Goal: Task Accomplishment & Management: Complete application form

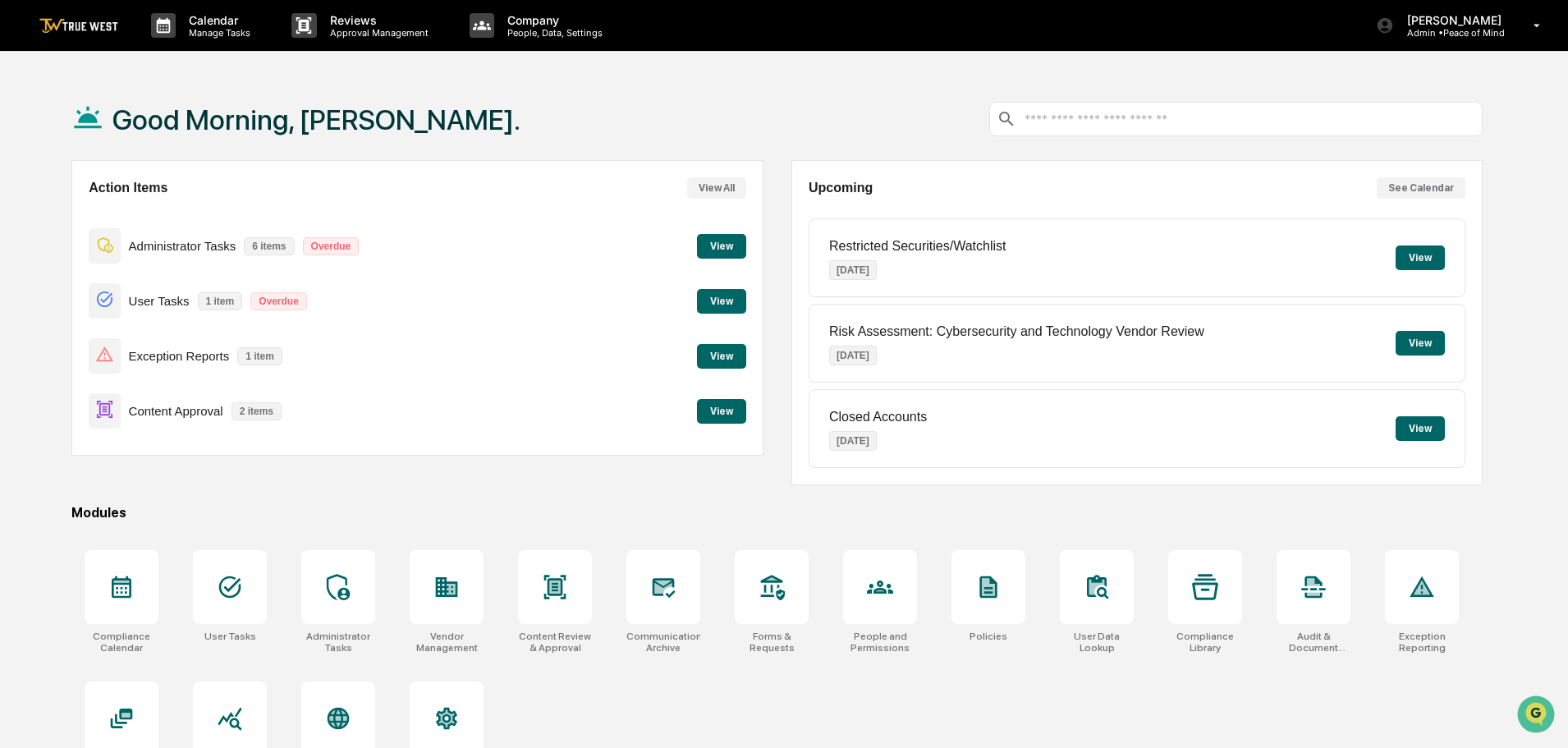
click at [724, 409] on button "View" at bounding box center [721, 411] width 49 height 25
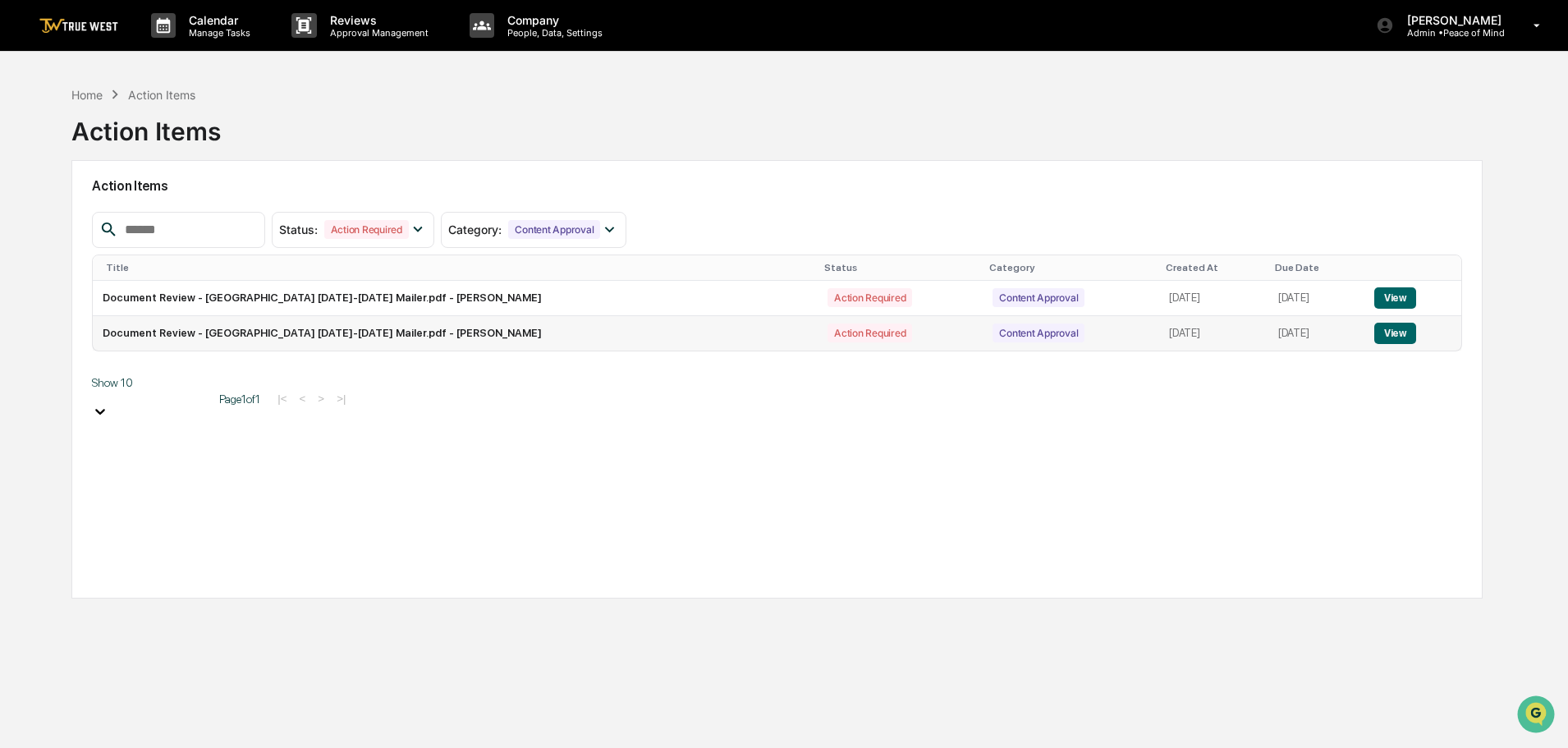
click at [1398, 332] on button "View" at bounding box center [1396, 333] width 41 height 22
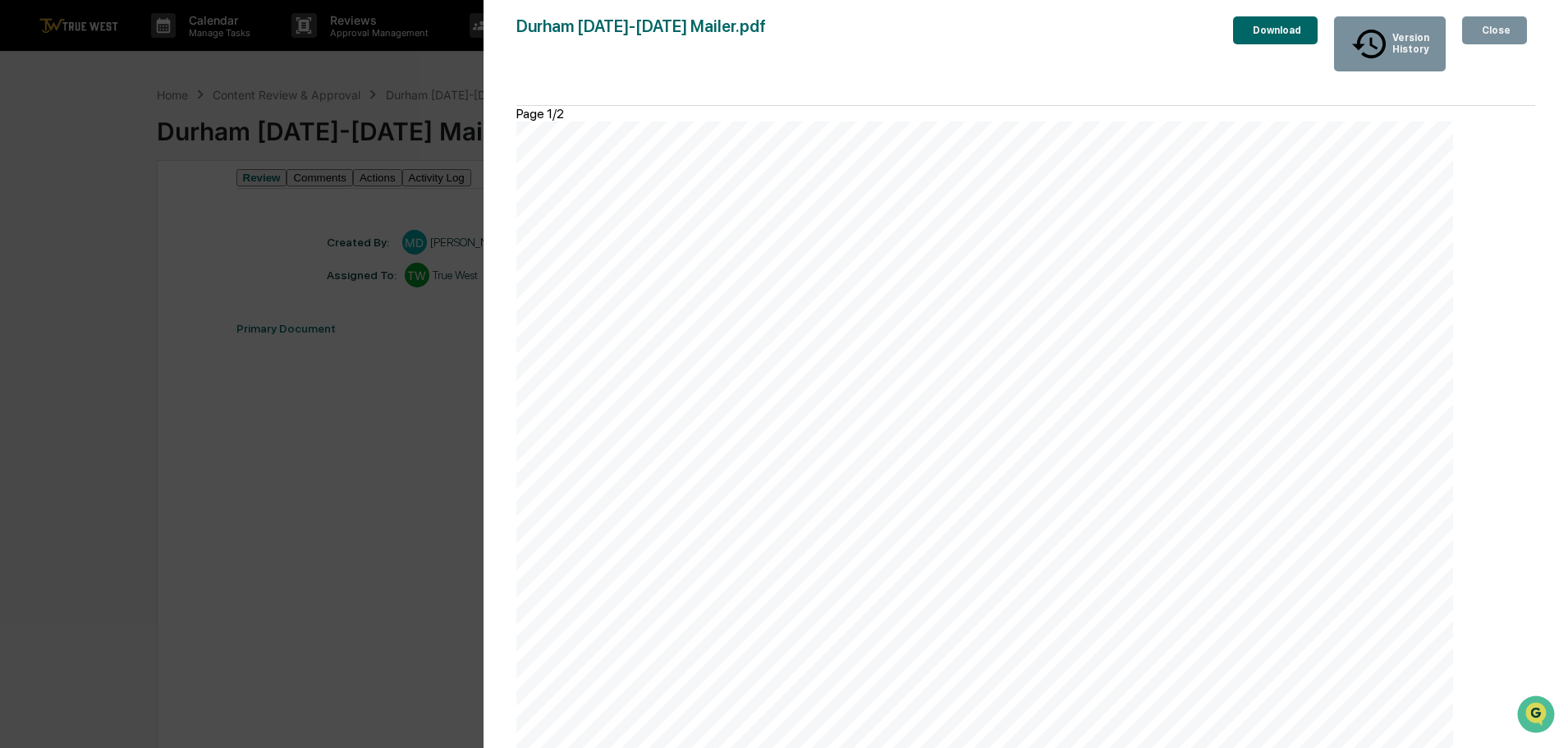
scroll to position [821, 0]
click at [450, 57] on div "Version History 10/14/2025, 03:24 PM Morgan Dunn Durham November 18-20 Mailer.p…" at bounding box center [784, 374] width 1568 height 748
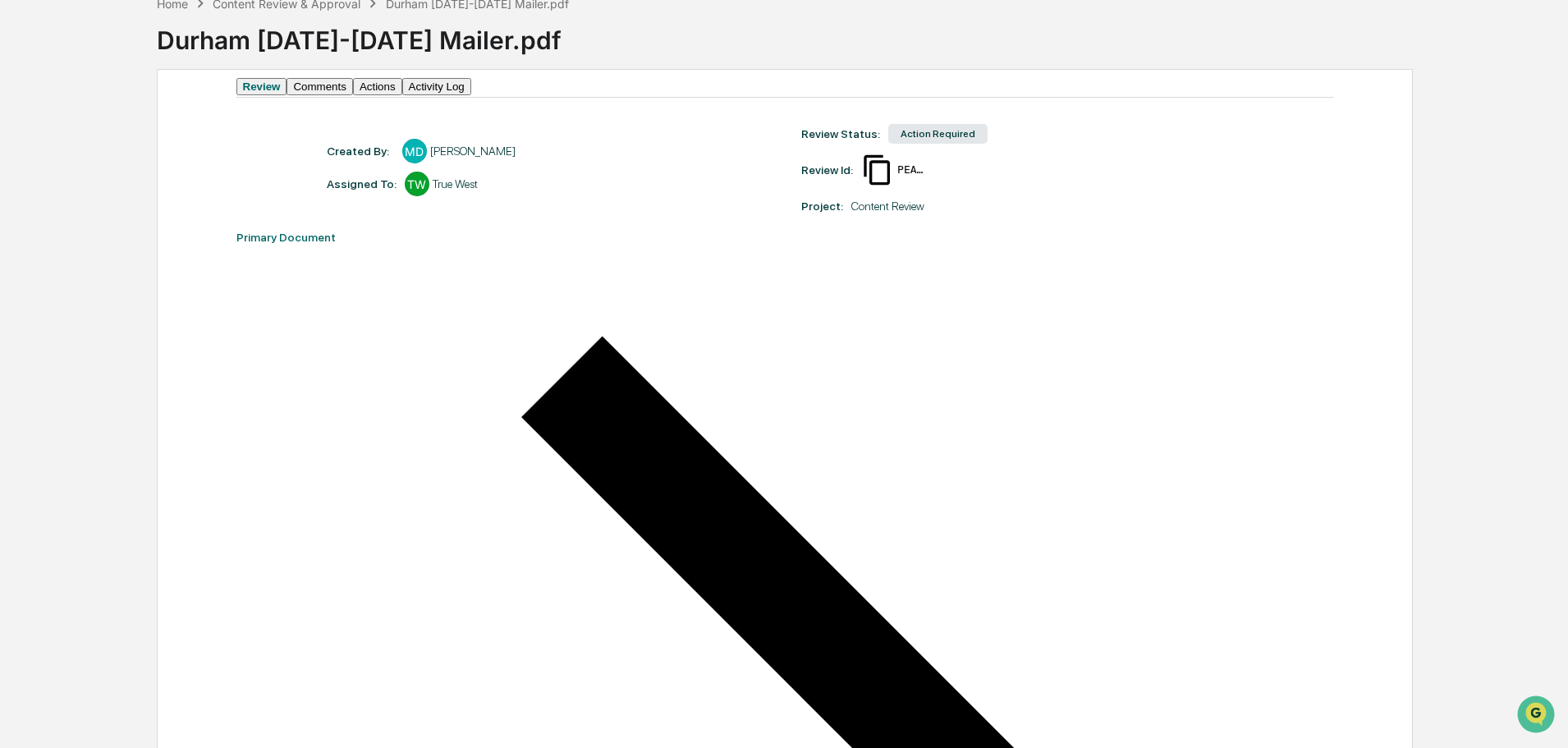
scroll to position [246, 0]
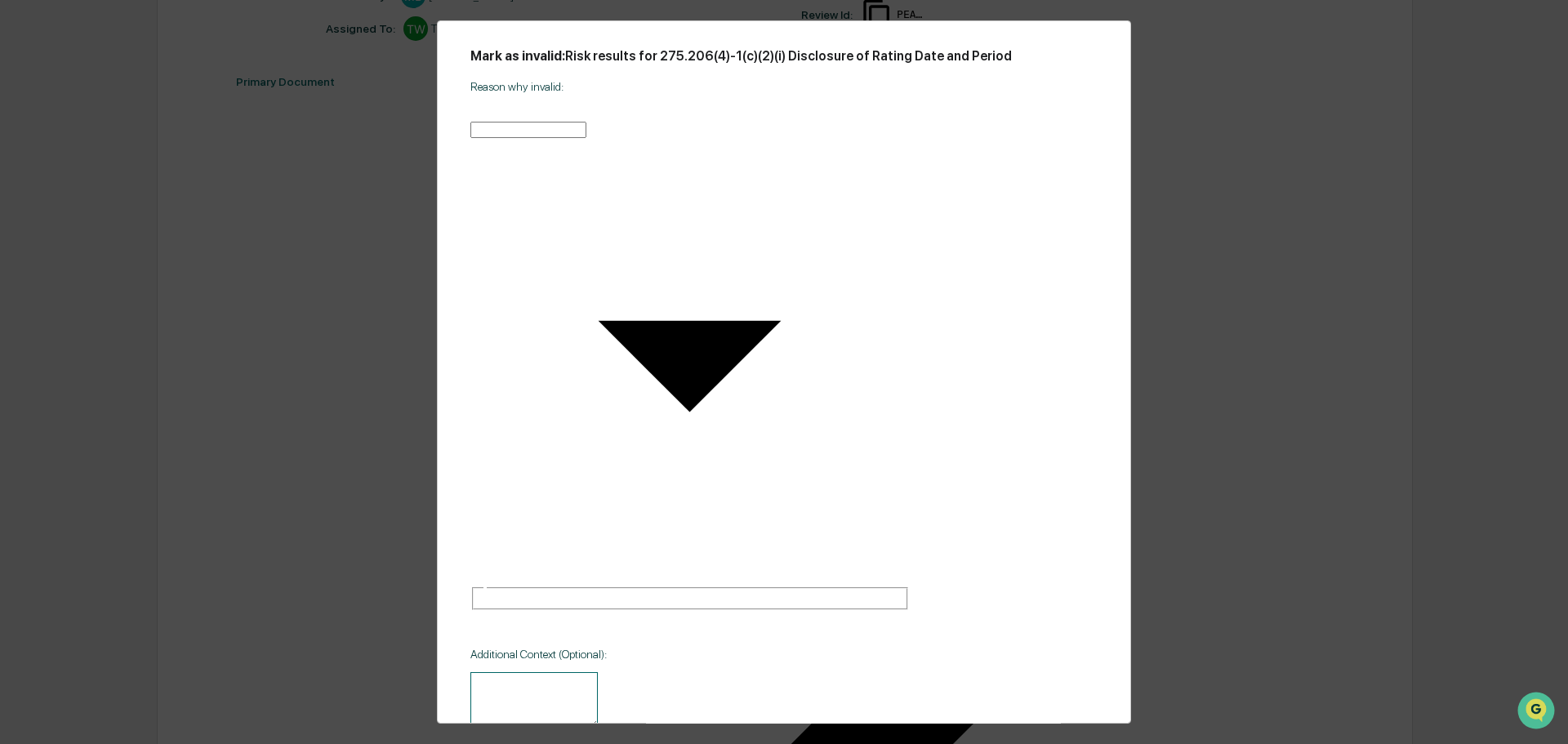
type input "**********"
click at [485, 670] on textarea at bounding box center [531, 697] width 127 height 56
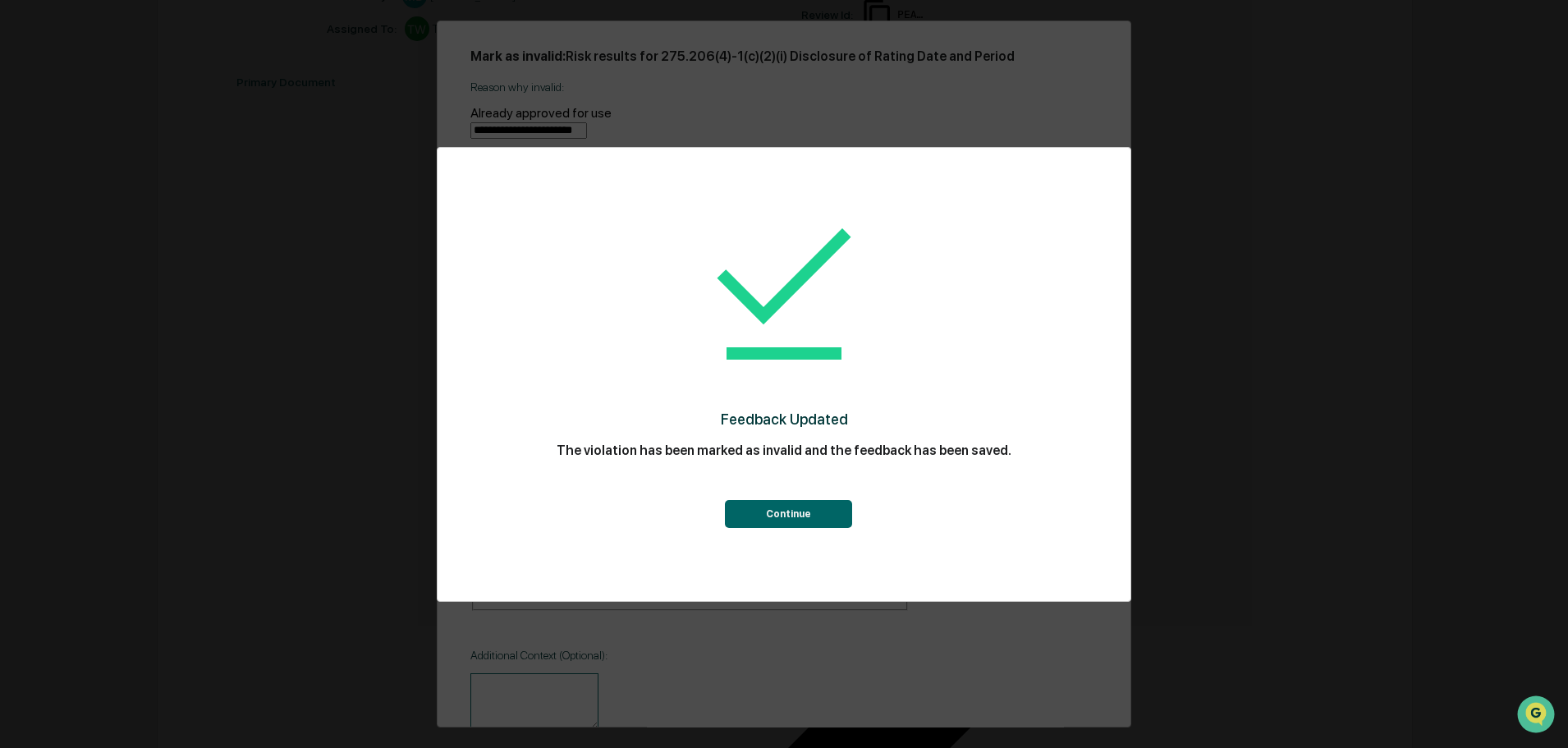
click at [789, 505] on button "Continue" at bounding box center [788, 513] width 127 height 28
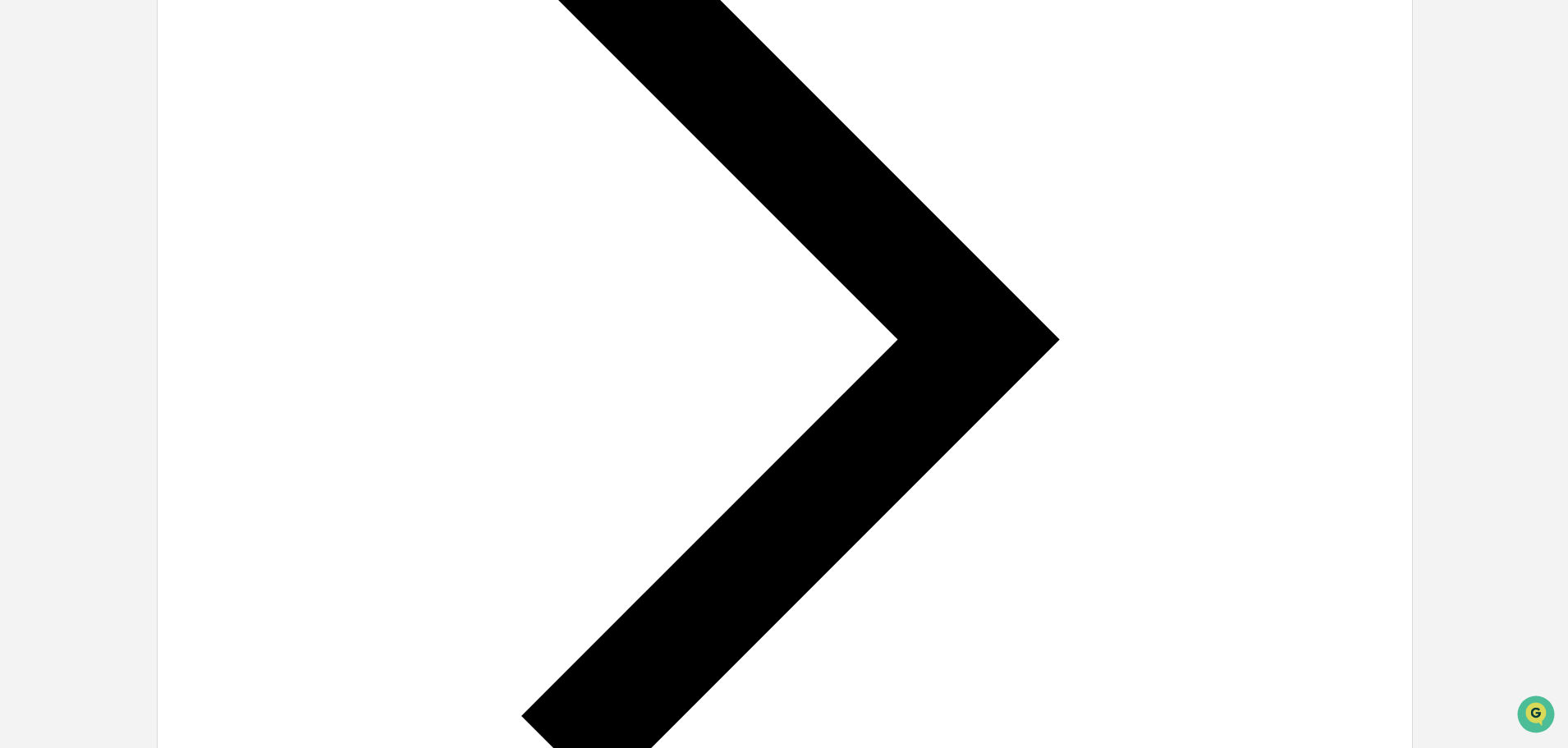
scroll to position [575, 0]
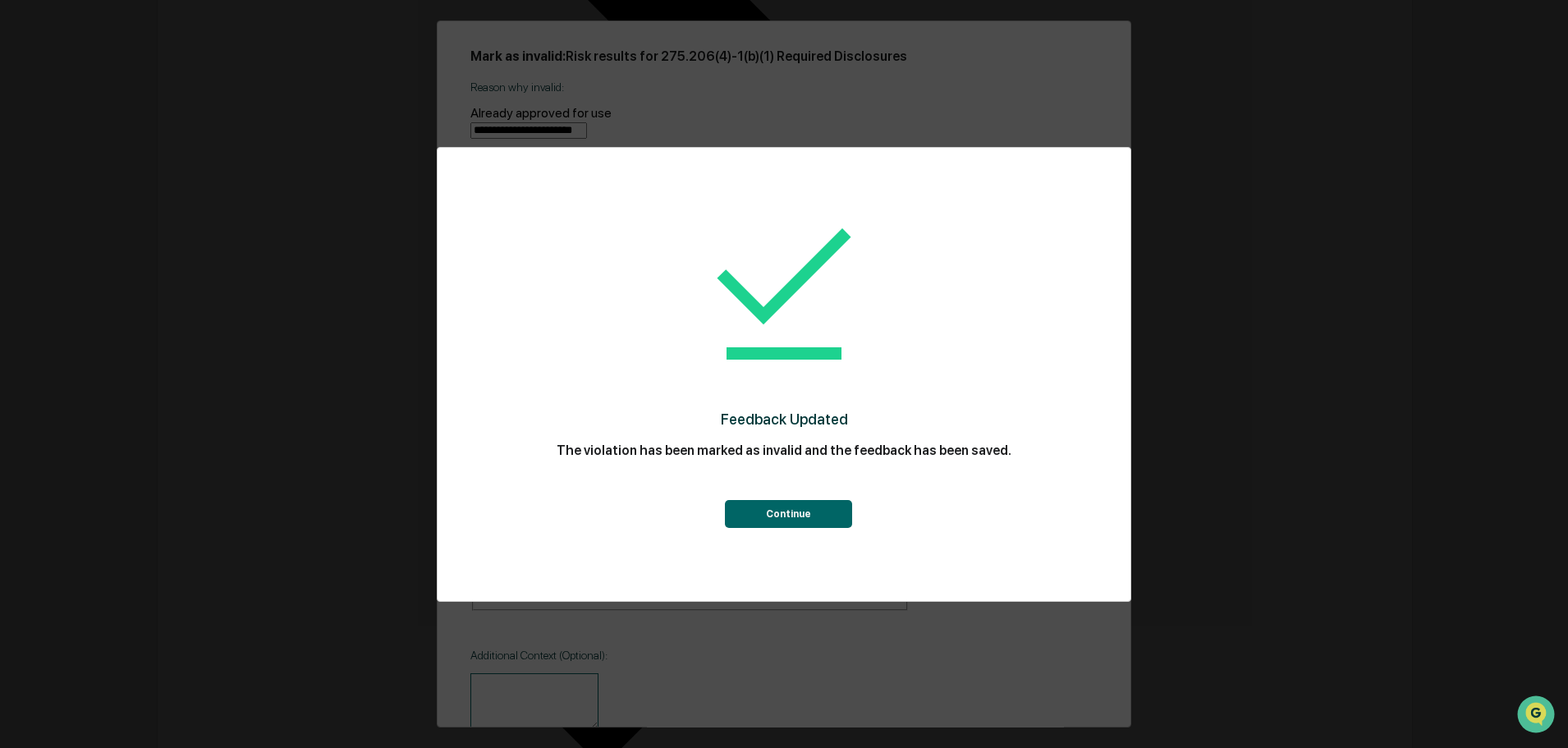
click at [792, 510] on button "Continue" at bounding box center [788, 513] width 127 height 28
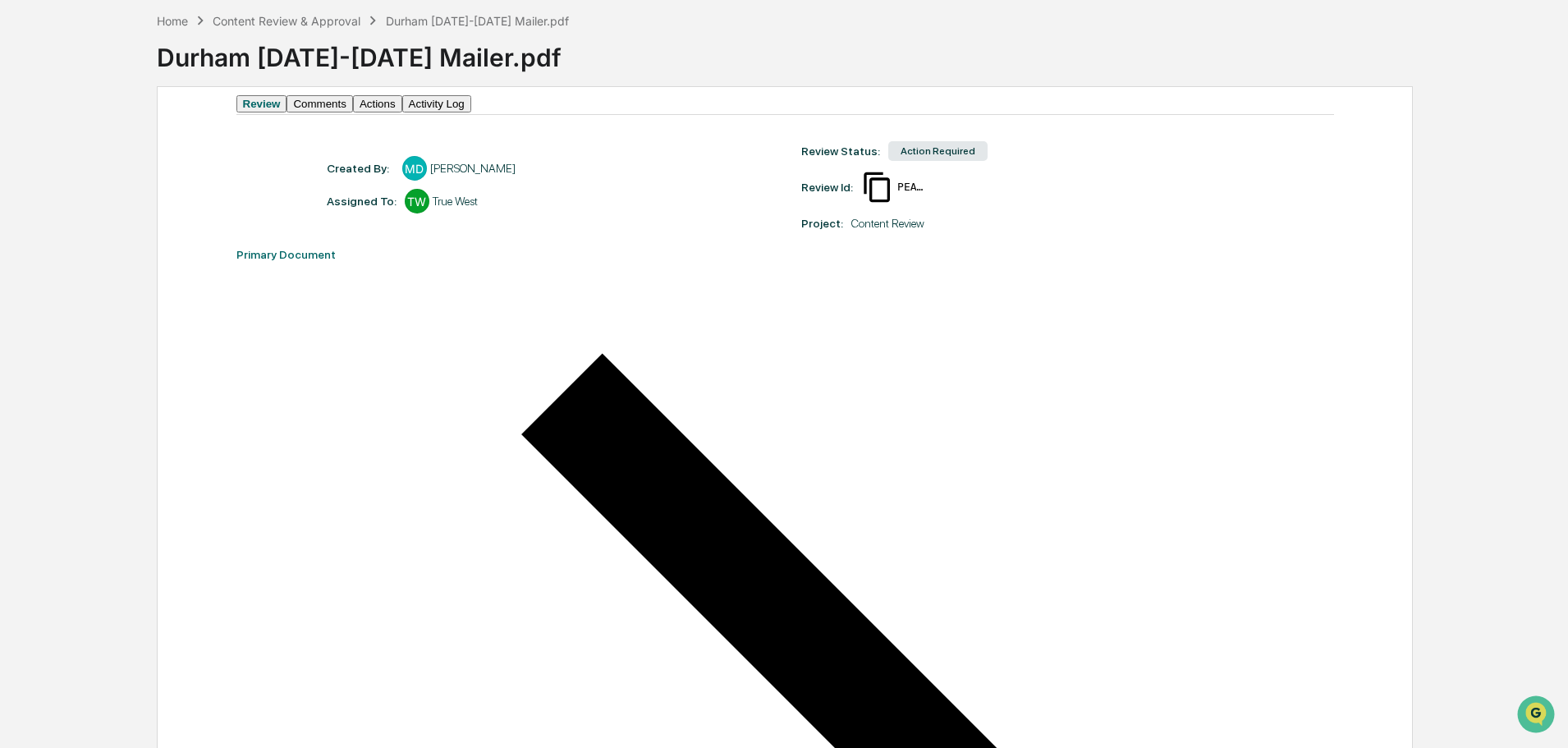
scroll to position [0, 0]
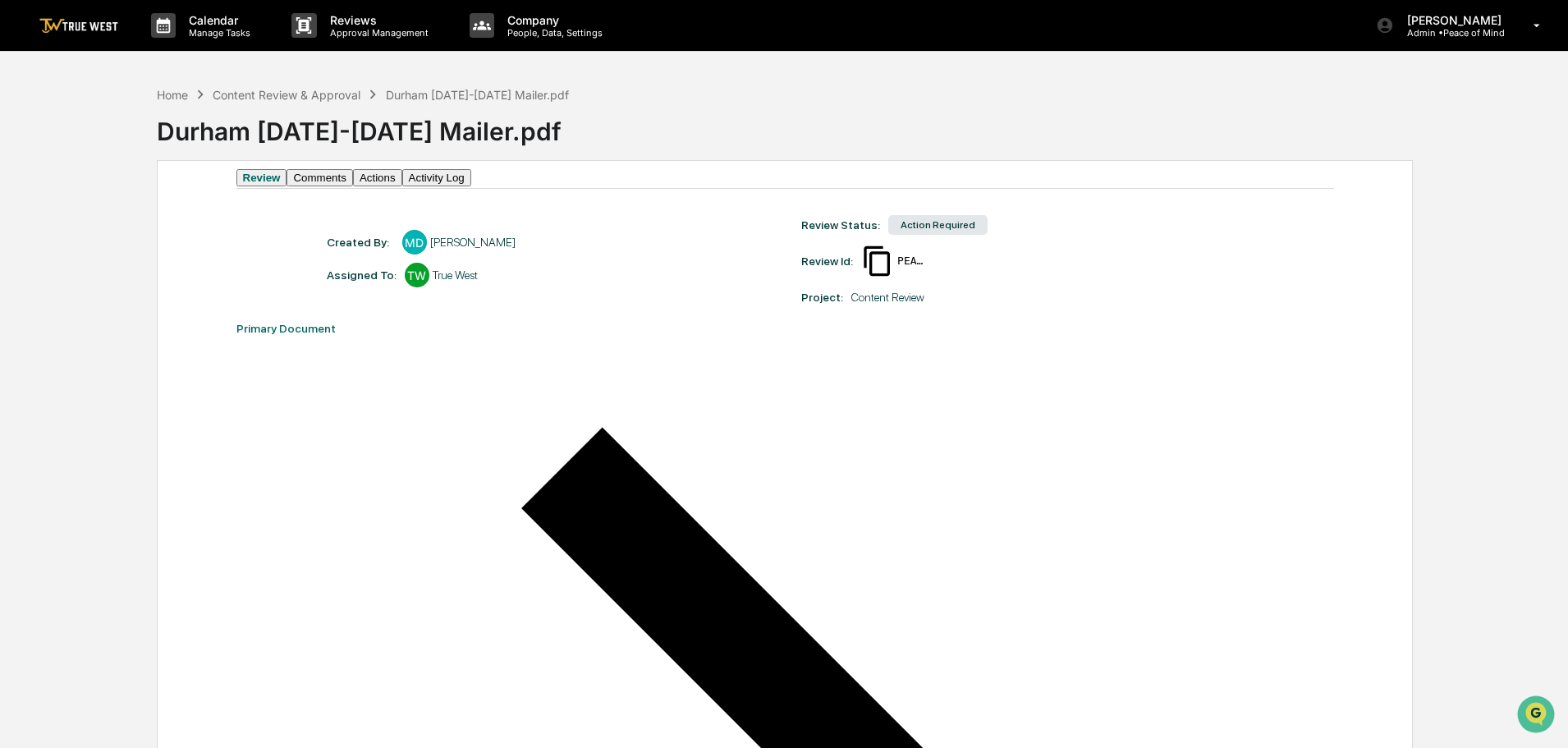
click at [402, 186] on button "Actions" at bounding box center [377, 177] width 49 height 17
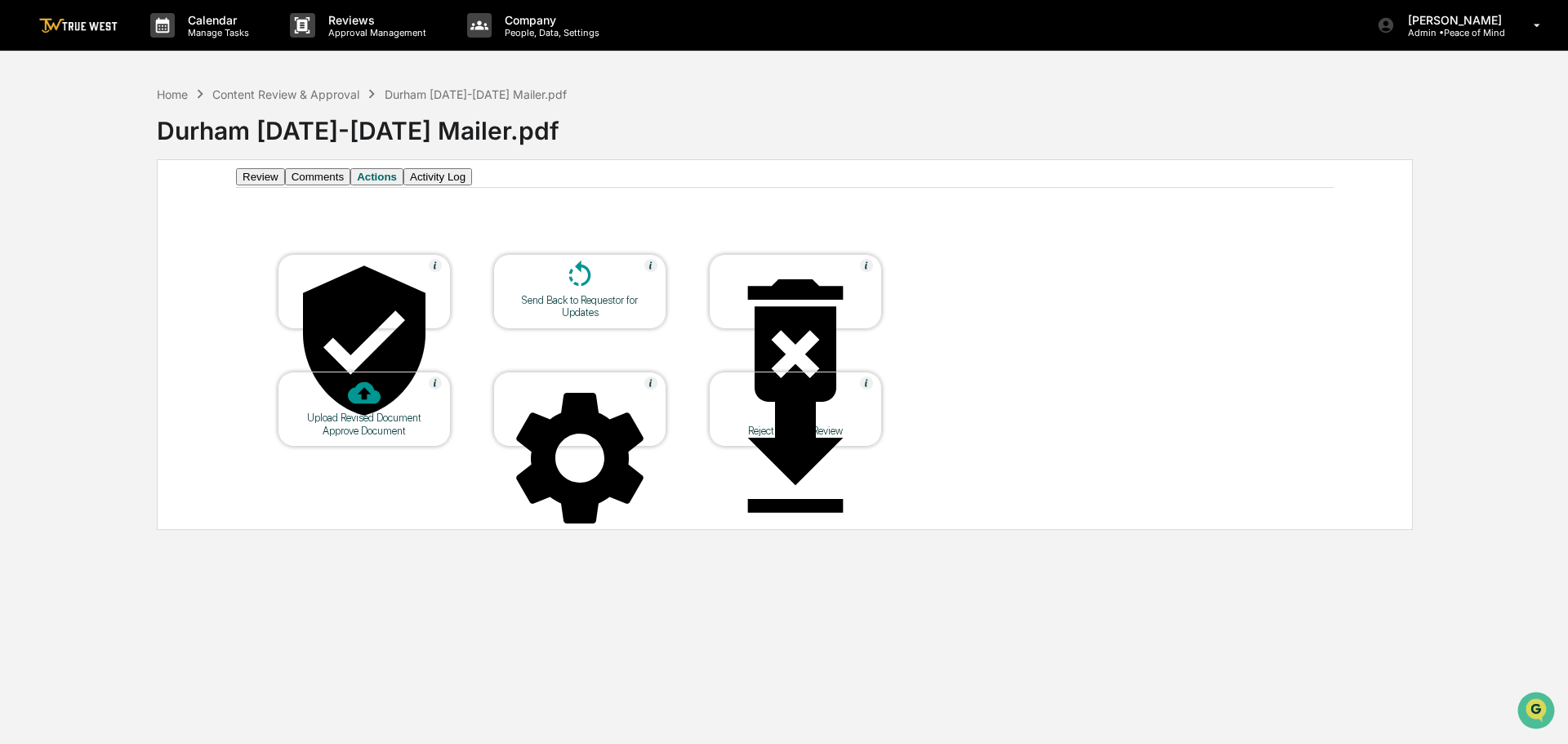
click at [365, 294] on icon at bounding box center [364, 340] width 122 height 149
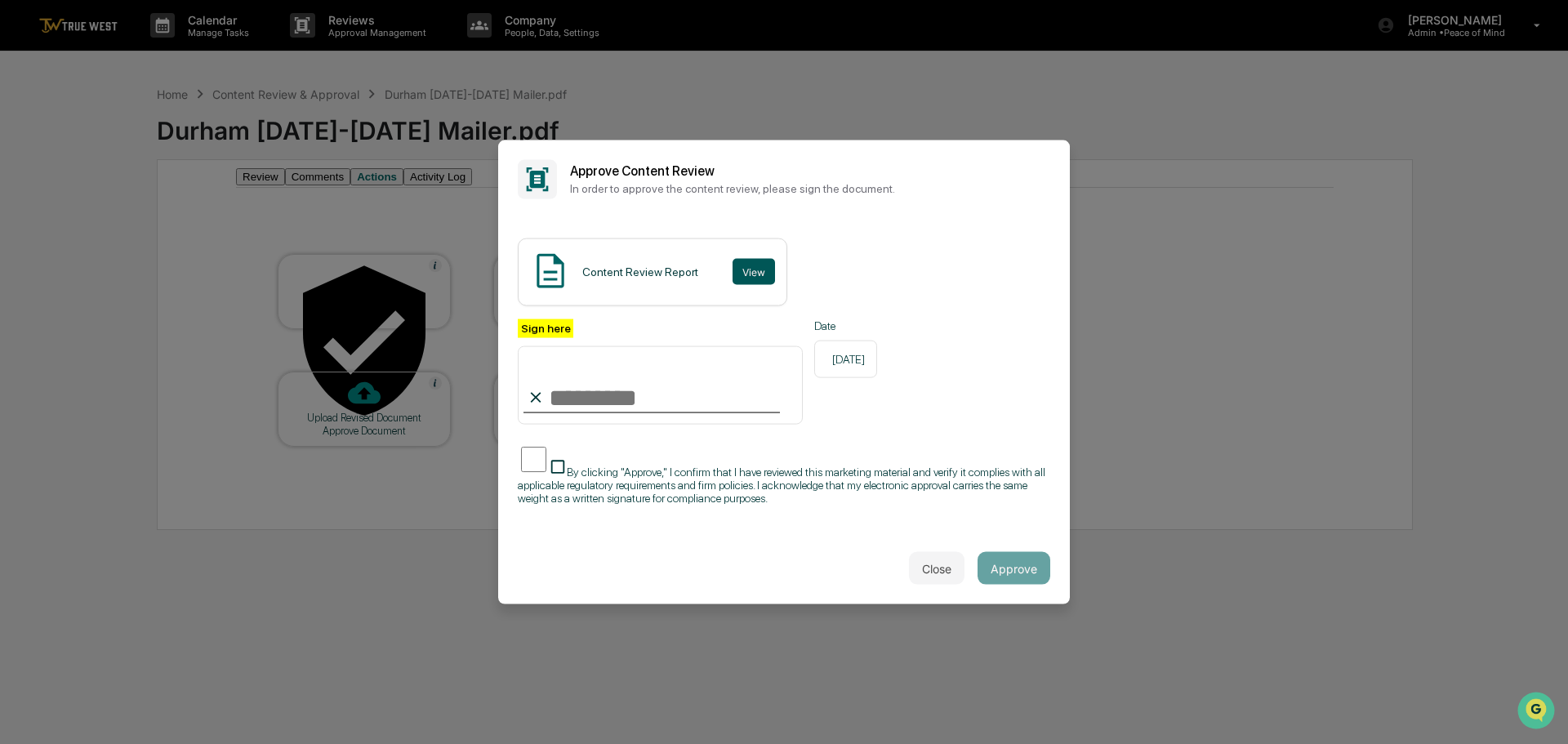
click at [753, 259] on button "View" at bounding box center [753, 272] width 42 height 26
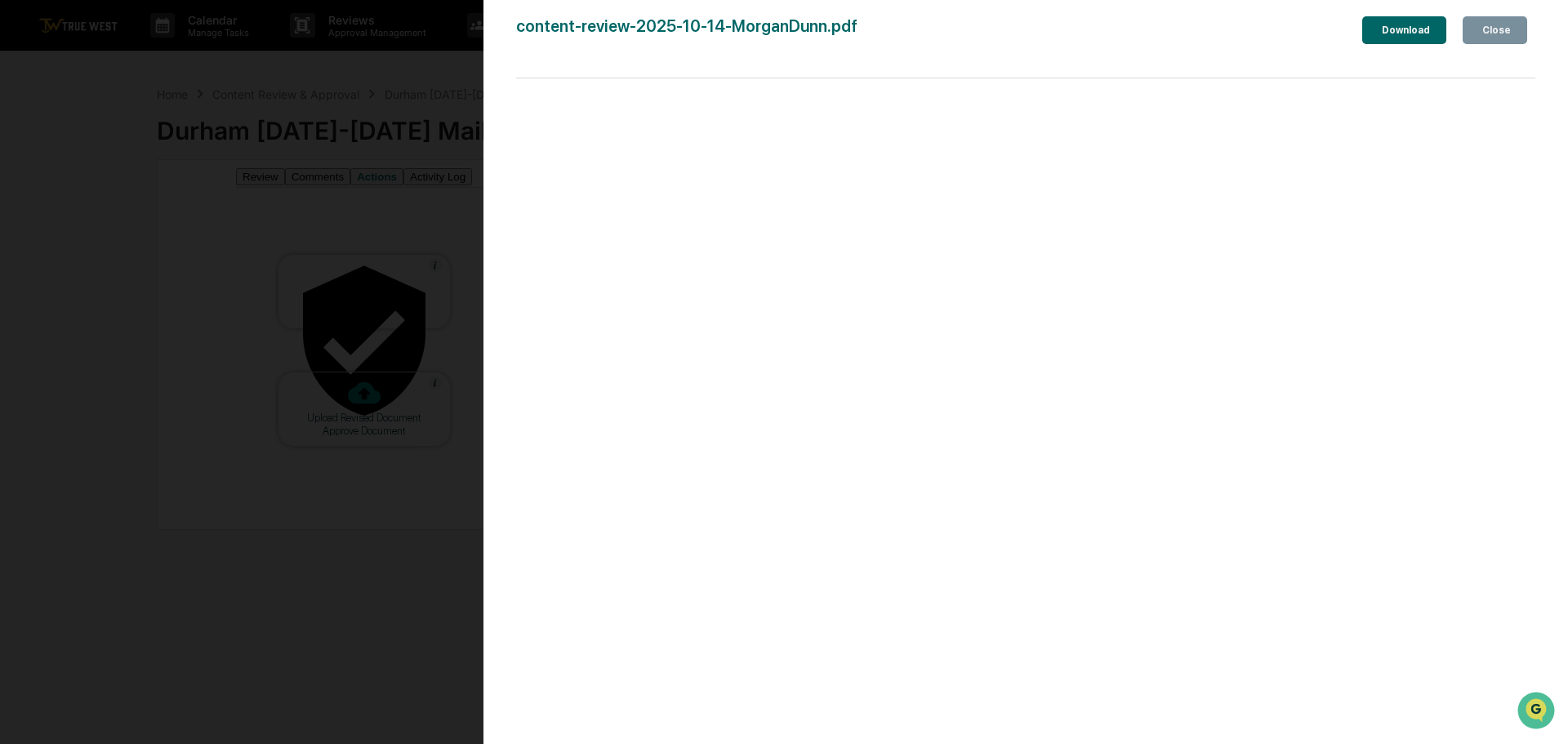
click at [428, 51] on div "Version History 10/14/2025, 04:14 PM Tammy Steffen content-review-2025-10-14-Mo…" at bounding box center [784, 372] width 1568 height 744
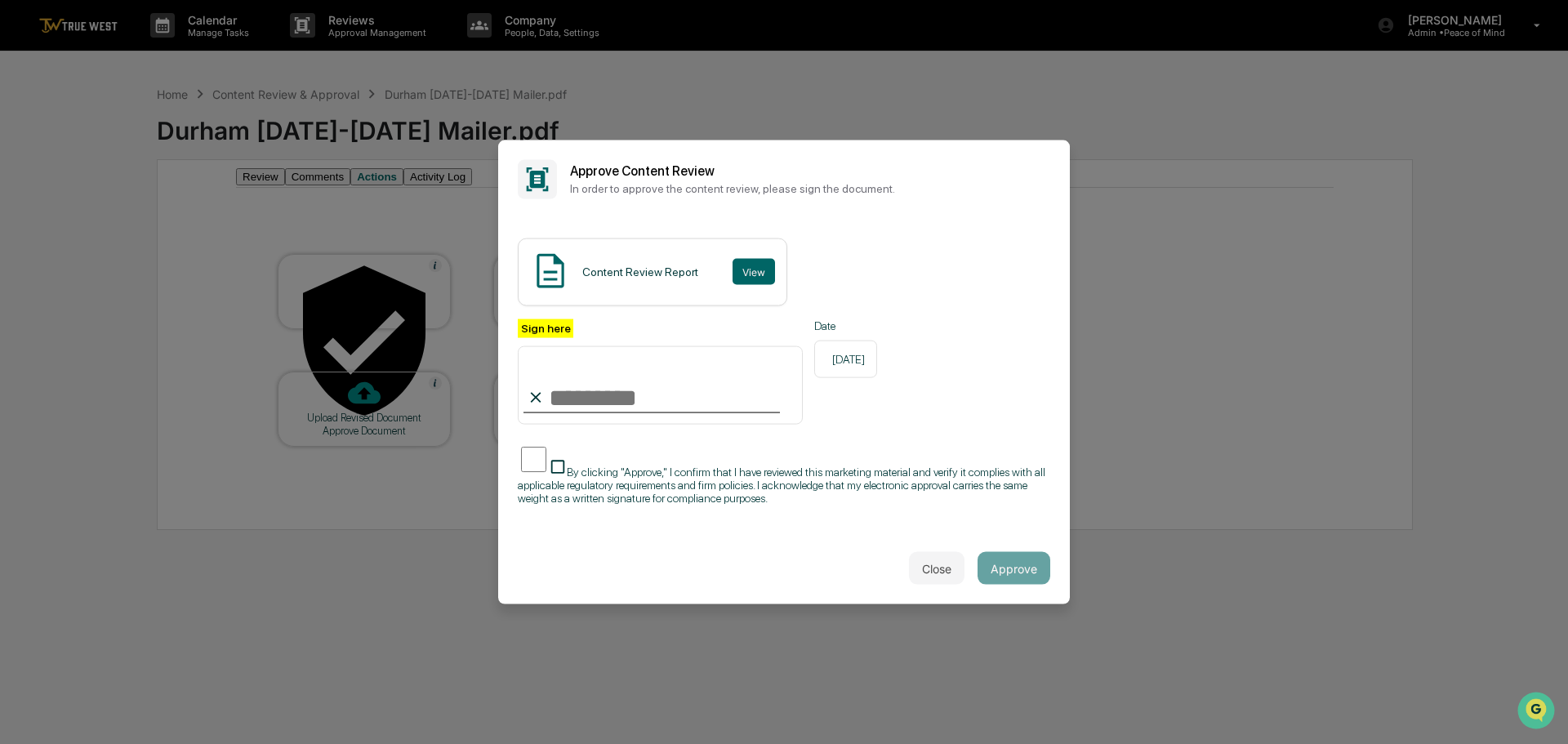
click at [604, 395] on input "Sign here" at bounding box center [660, 385] width 285 height 78
type input "**********"
click at [988, 570] on button "Approve" at bounding box center [1013, 568] width 73 height 32
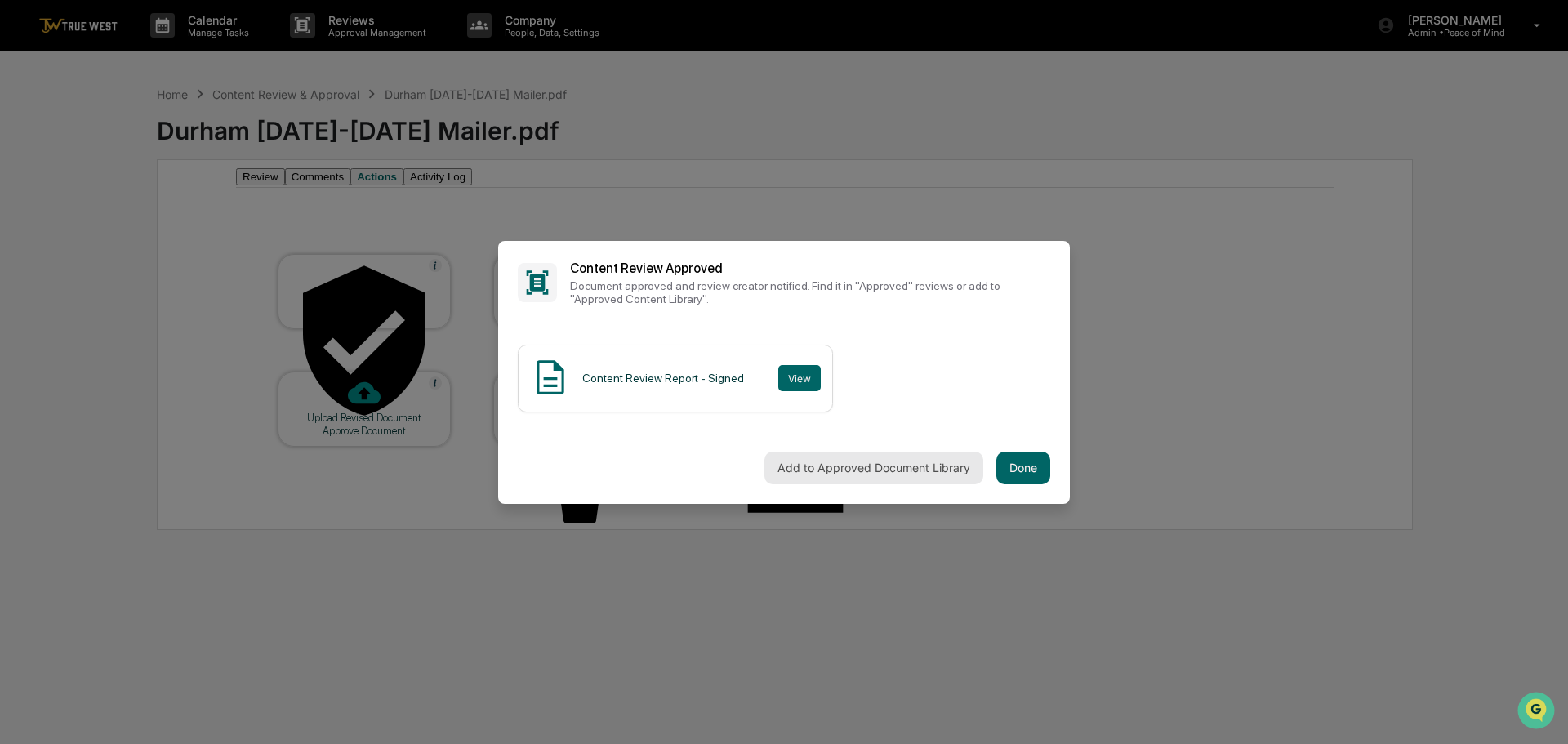
click at [780, 471] on button "Add to Approved Document Library" at bounding box center [873, 468] width 219 height 32
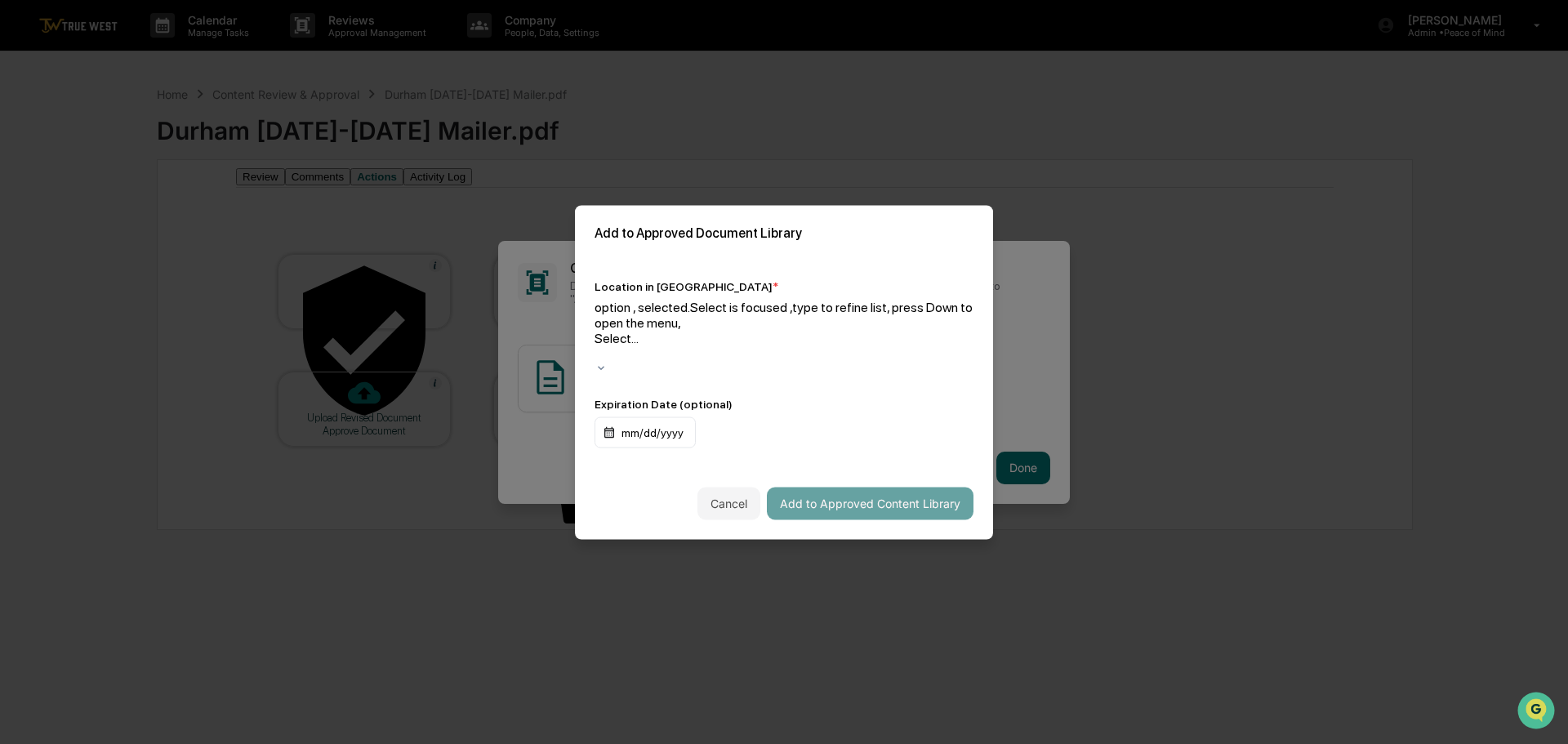
click at [784, 345] on div at bounding box center [783, 353] width 379 height 16
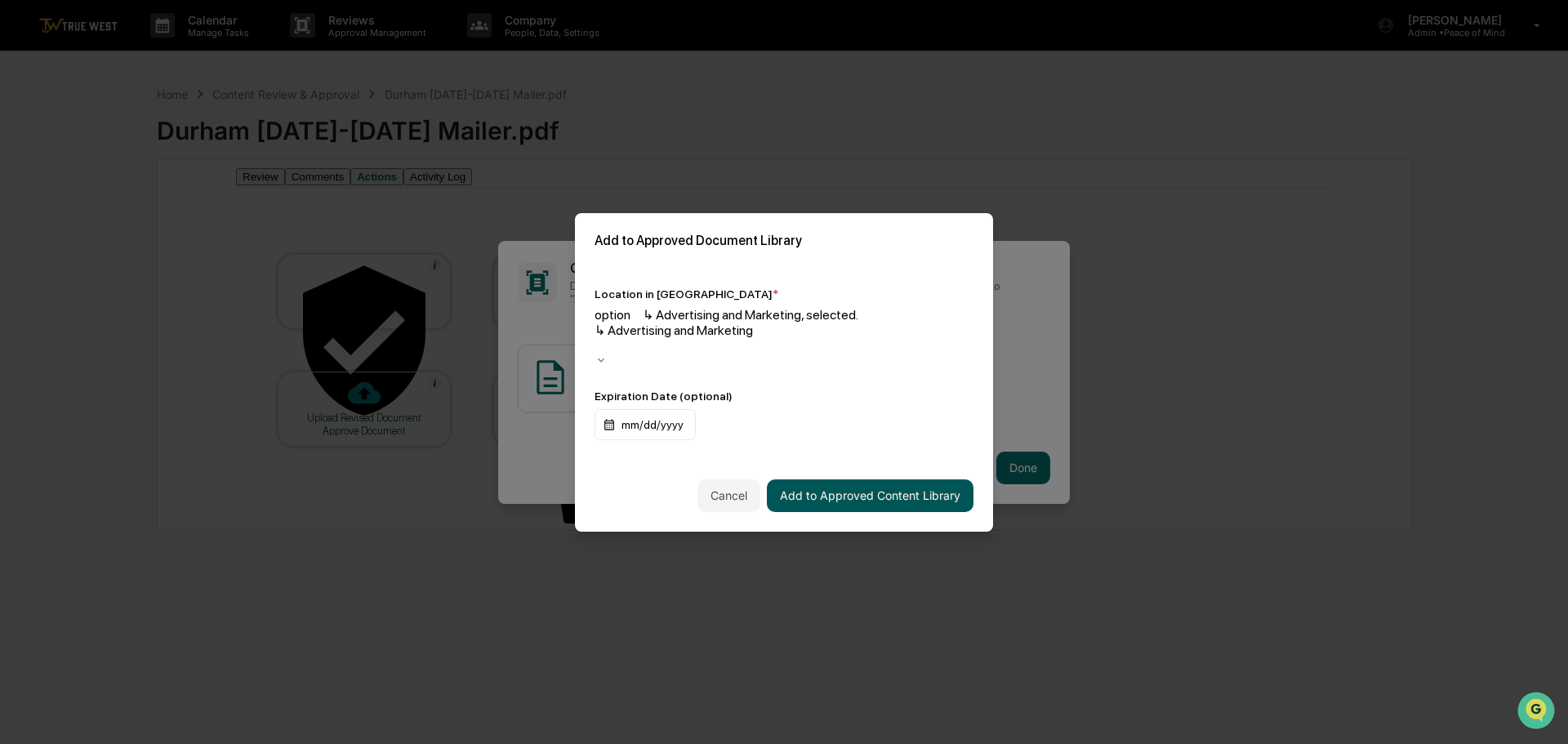
click at [816, 479] on button "Add to Approved Content Library" at bounding box center [869, 495] width 207 height 32
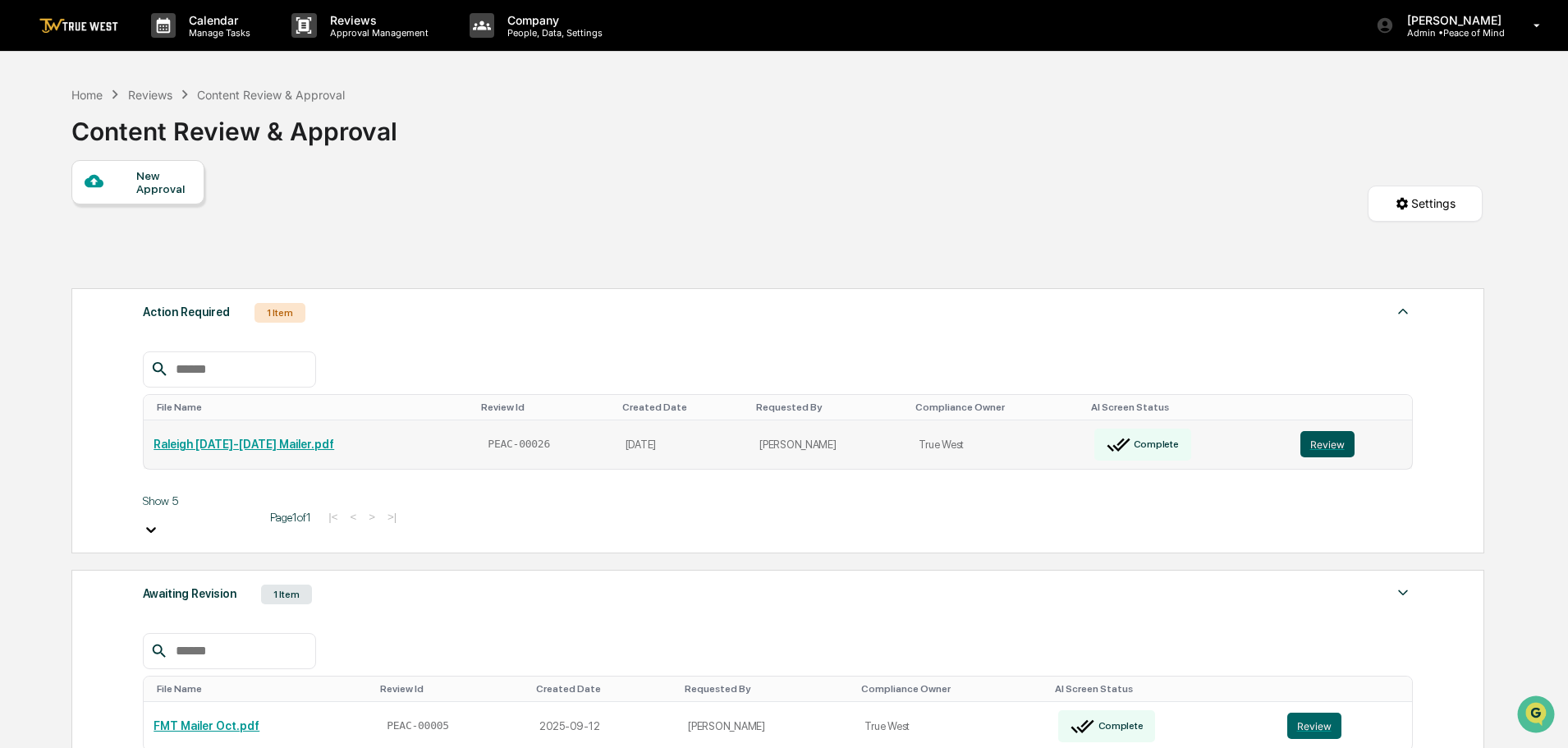
click at [1331, 442] on button "Review" at bounding box center [1328, 443] width 54 height 27
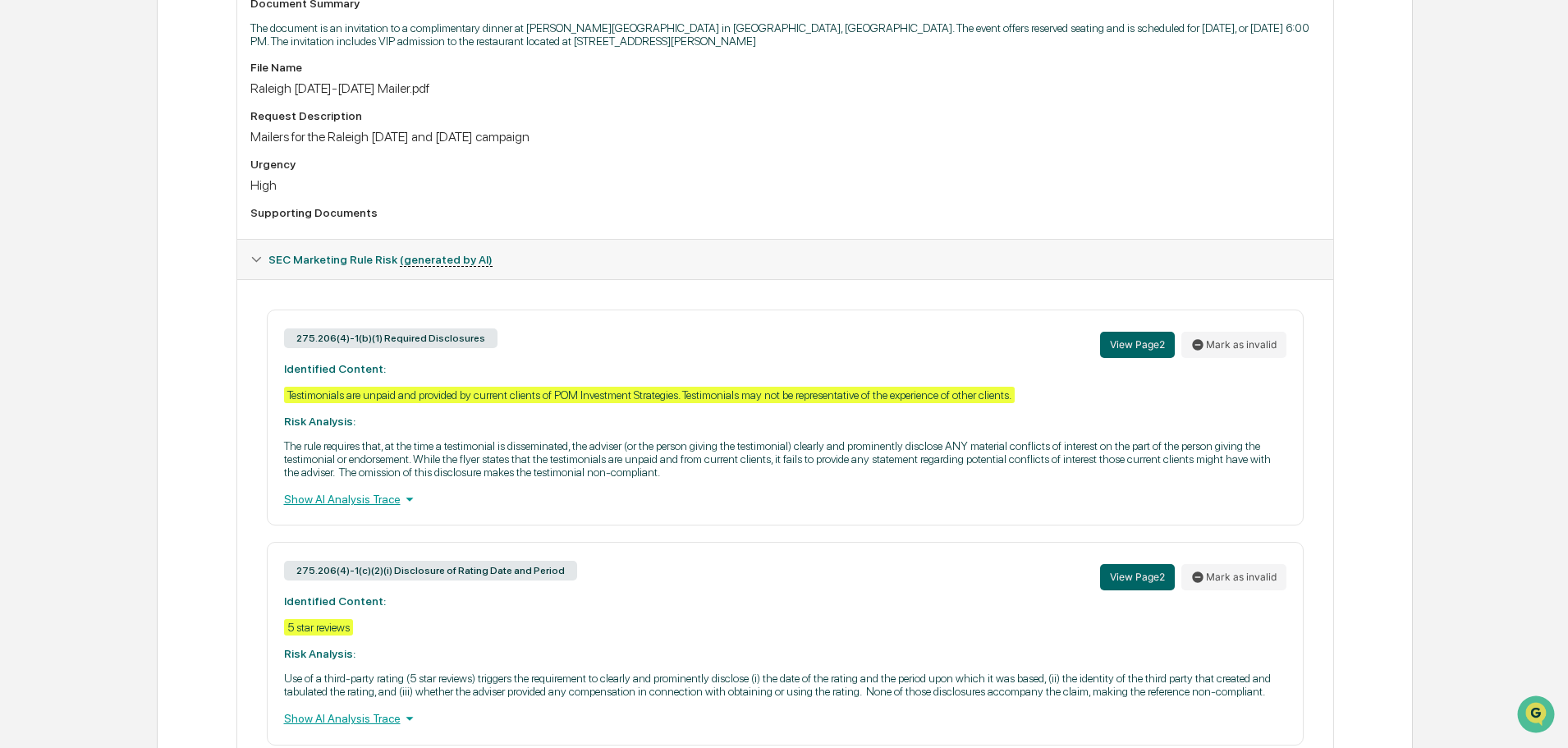
scroll to position [563, 0]
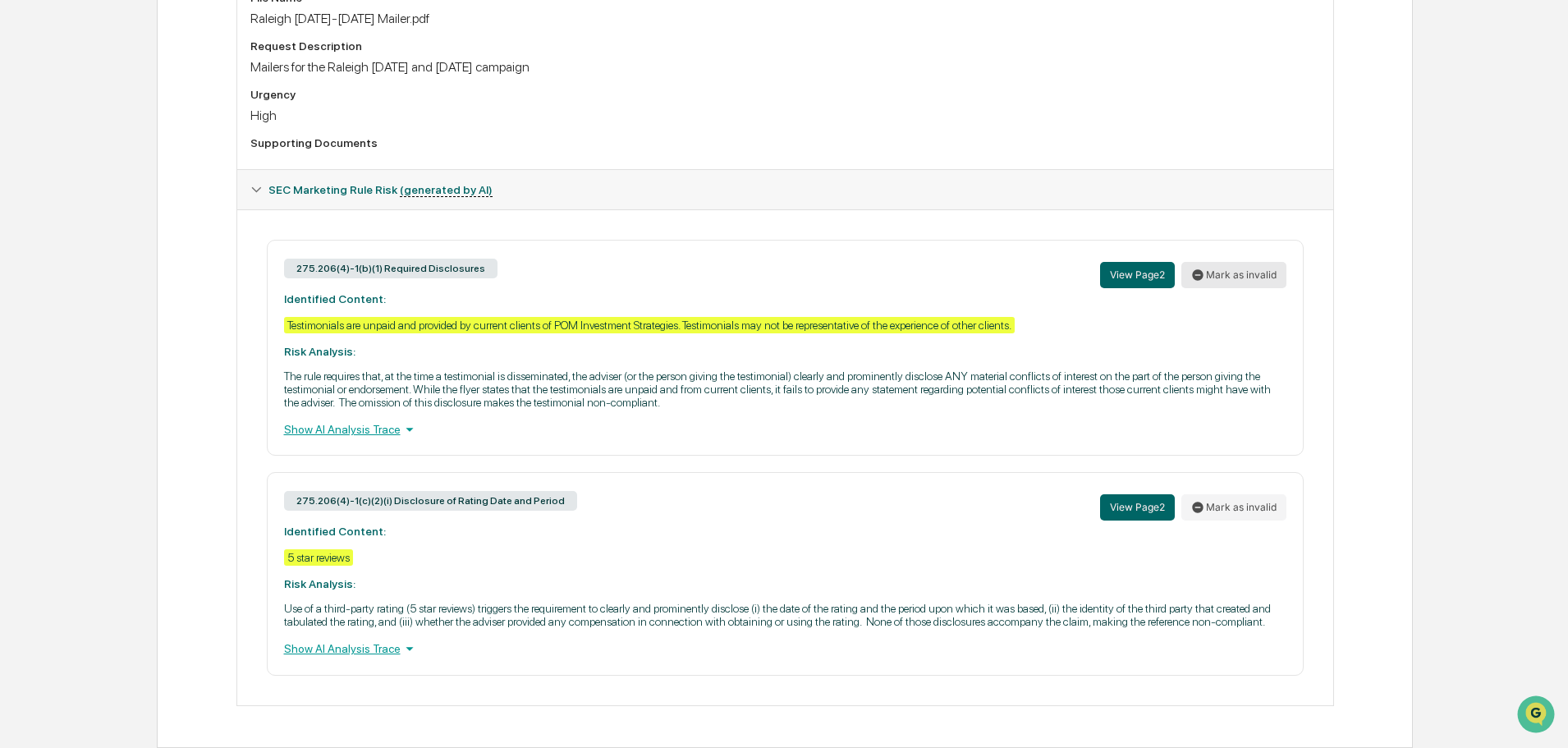
click at [1247, 272] on button "Mark as invalid" at bounding box center [1234, 275] width 105 height 27
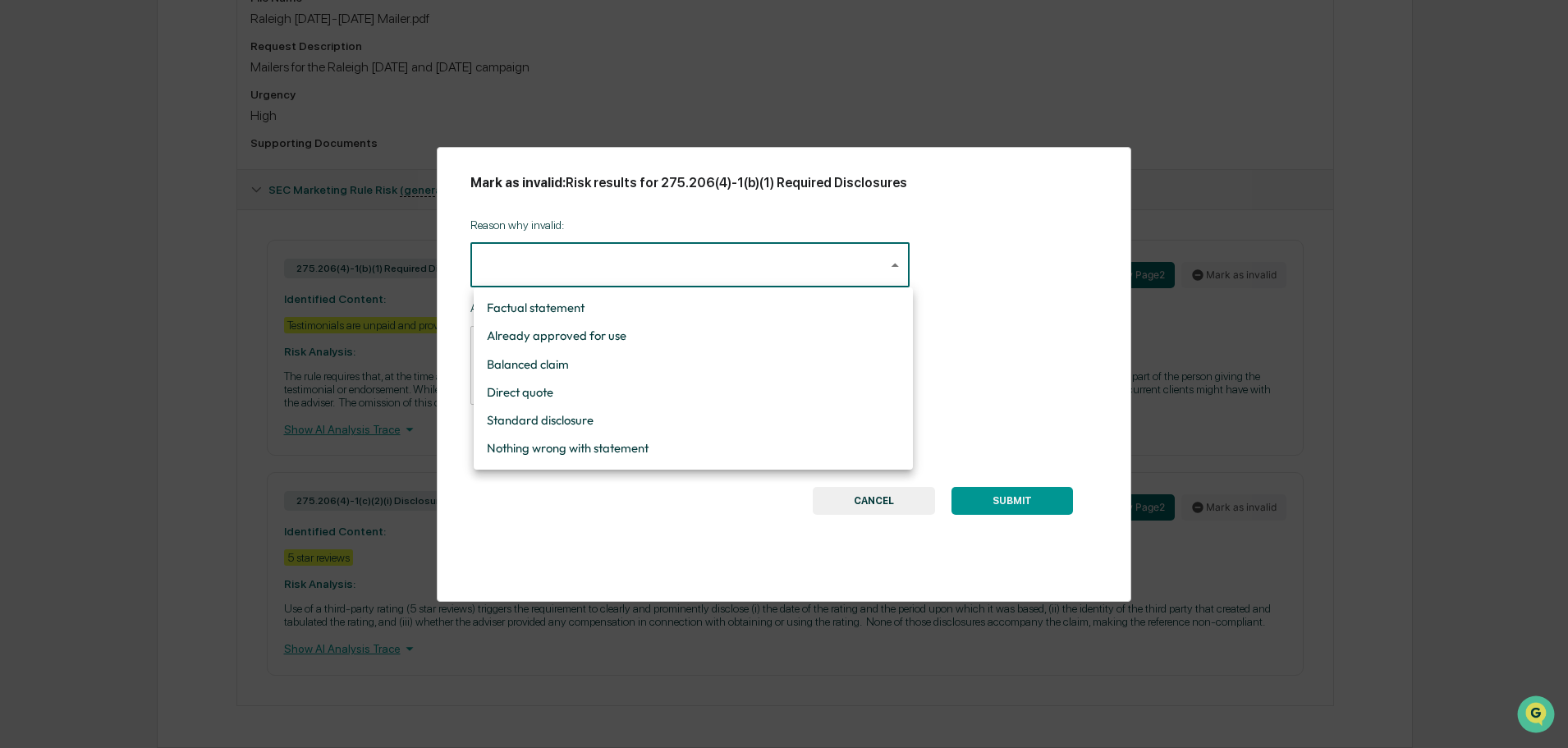
click at [882, 264] on body "Calendar Manage Tasks Reviews Approval Management Company People, Data, Setting…" at bounding box center [784, 93] width 1568 height 1311
click at [525, 333] on li "Already approved for use" at bounding box center [694, 336] width 440 height 28
type input "**********"
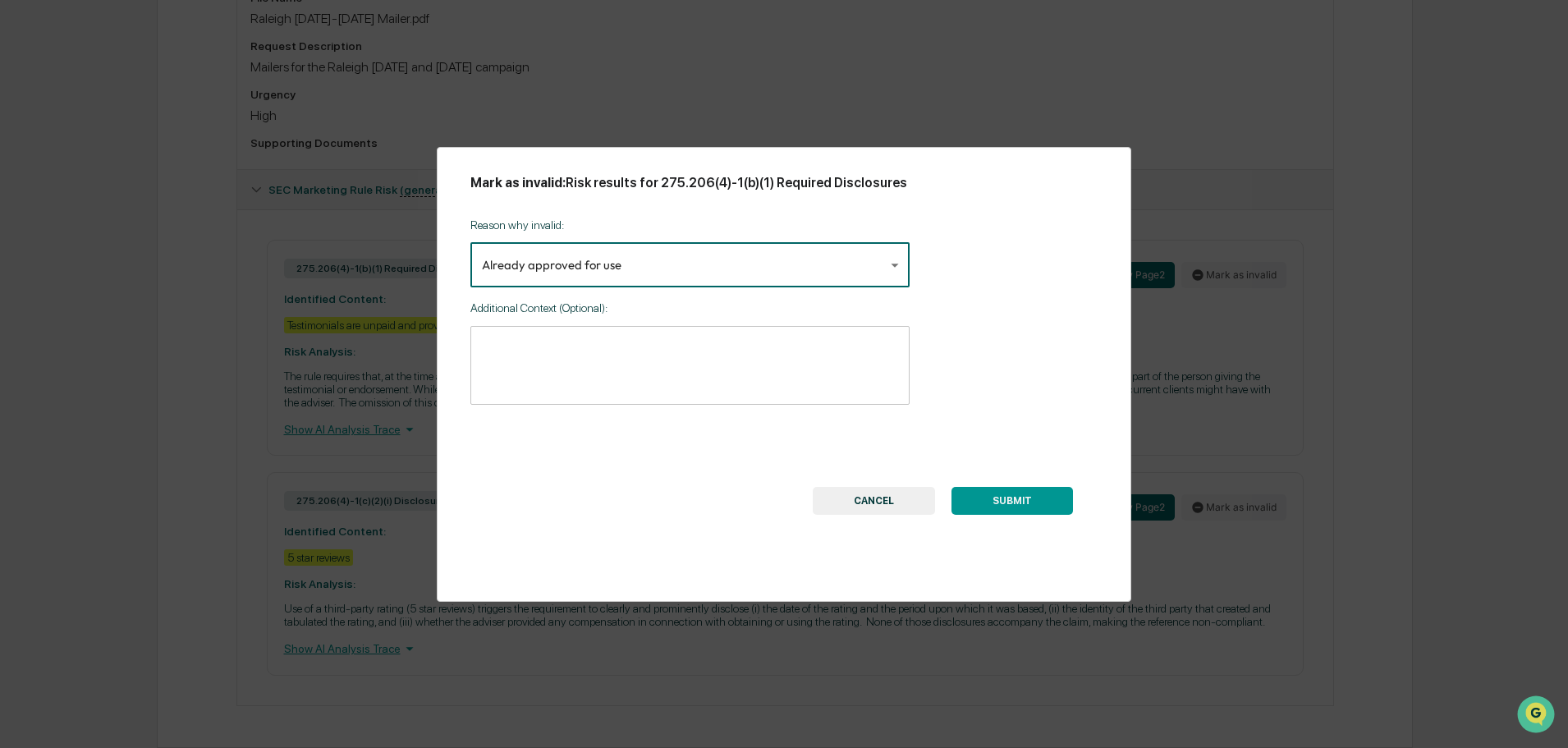
click at [1011, 495] on button "SUBMIT" at bounding box center [1012, 501] width 121 height 28
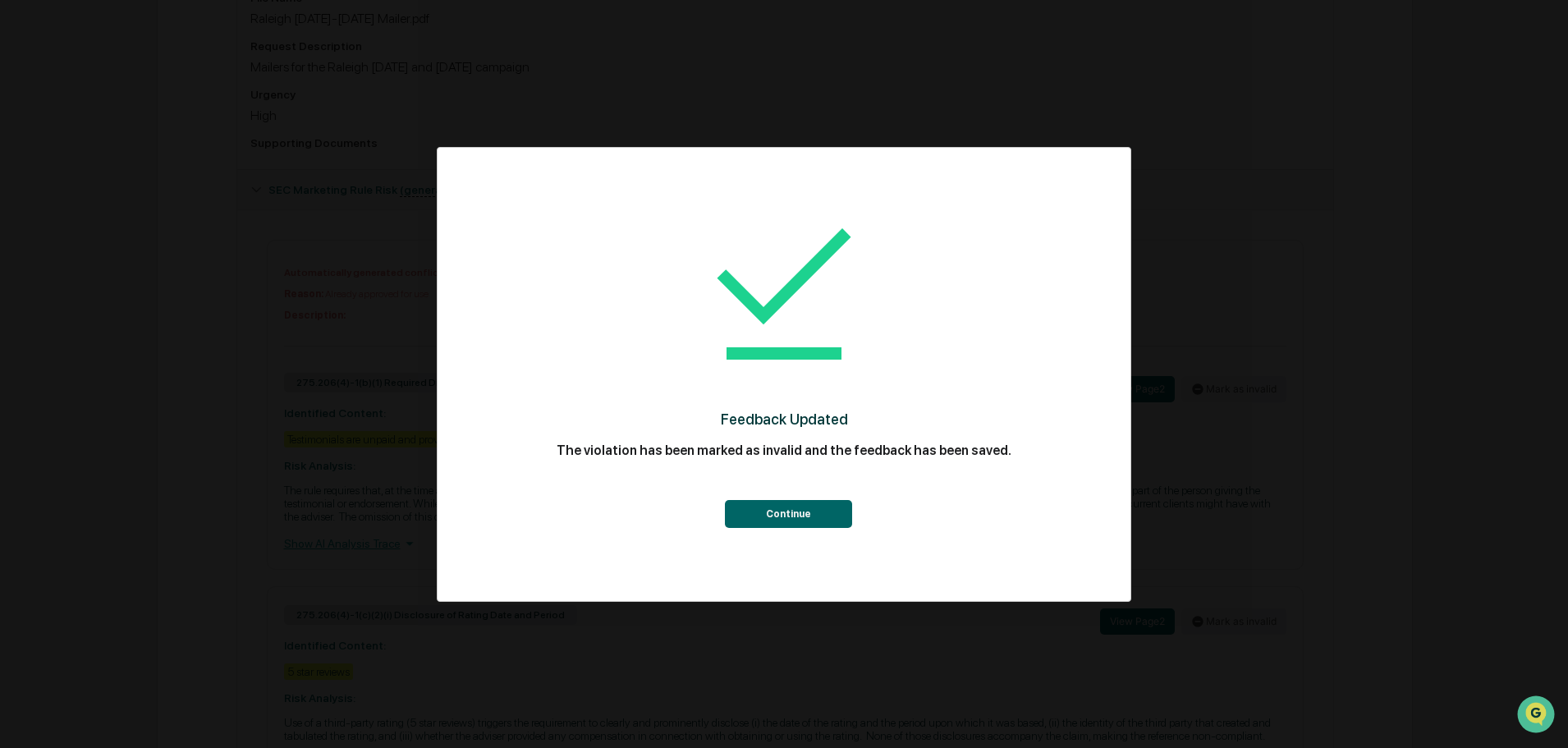
click at [800, 510] on button "Continue" at bounding box center [788, 513] width 127 height 28
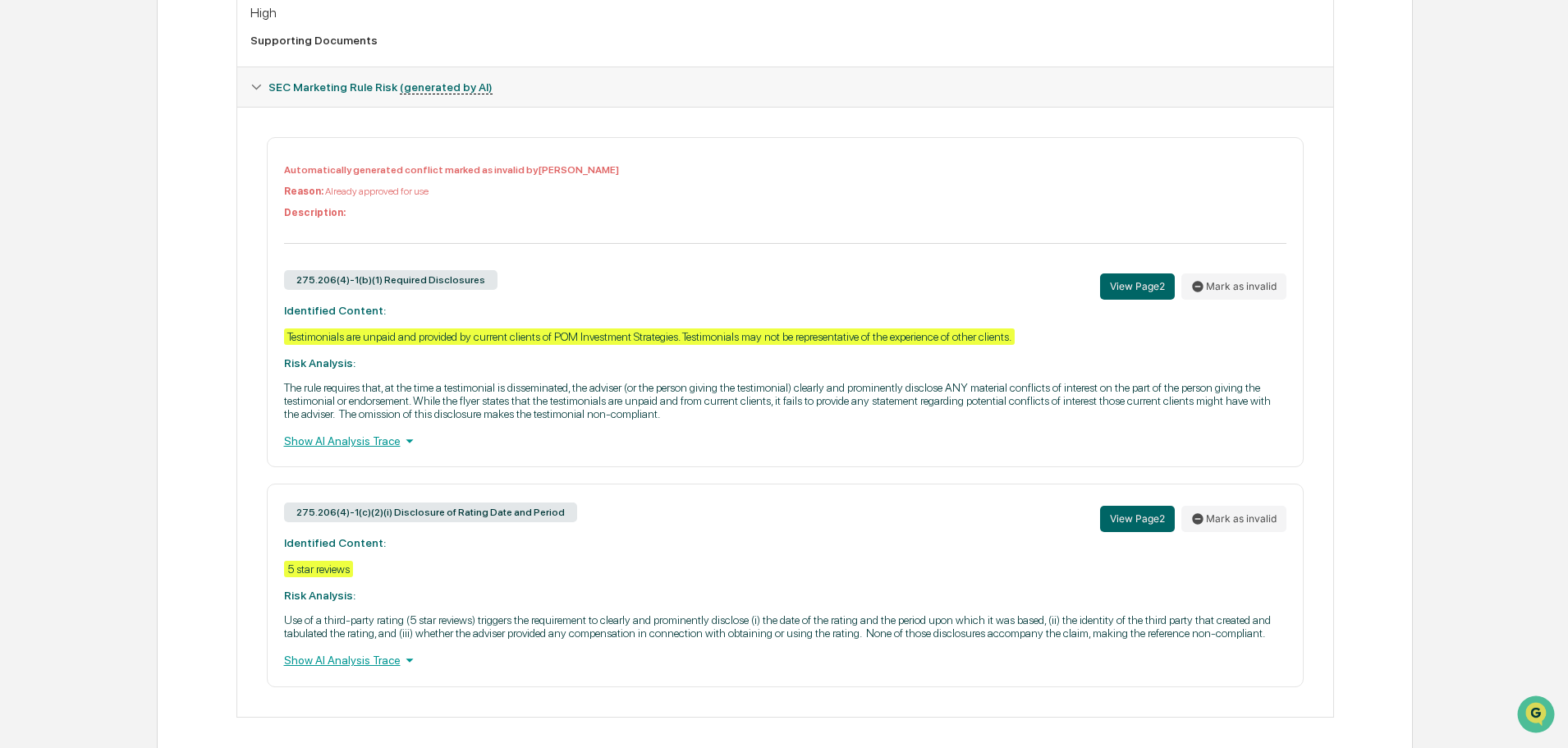
scroll to position [676, 0]
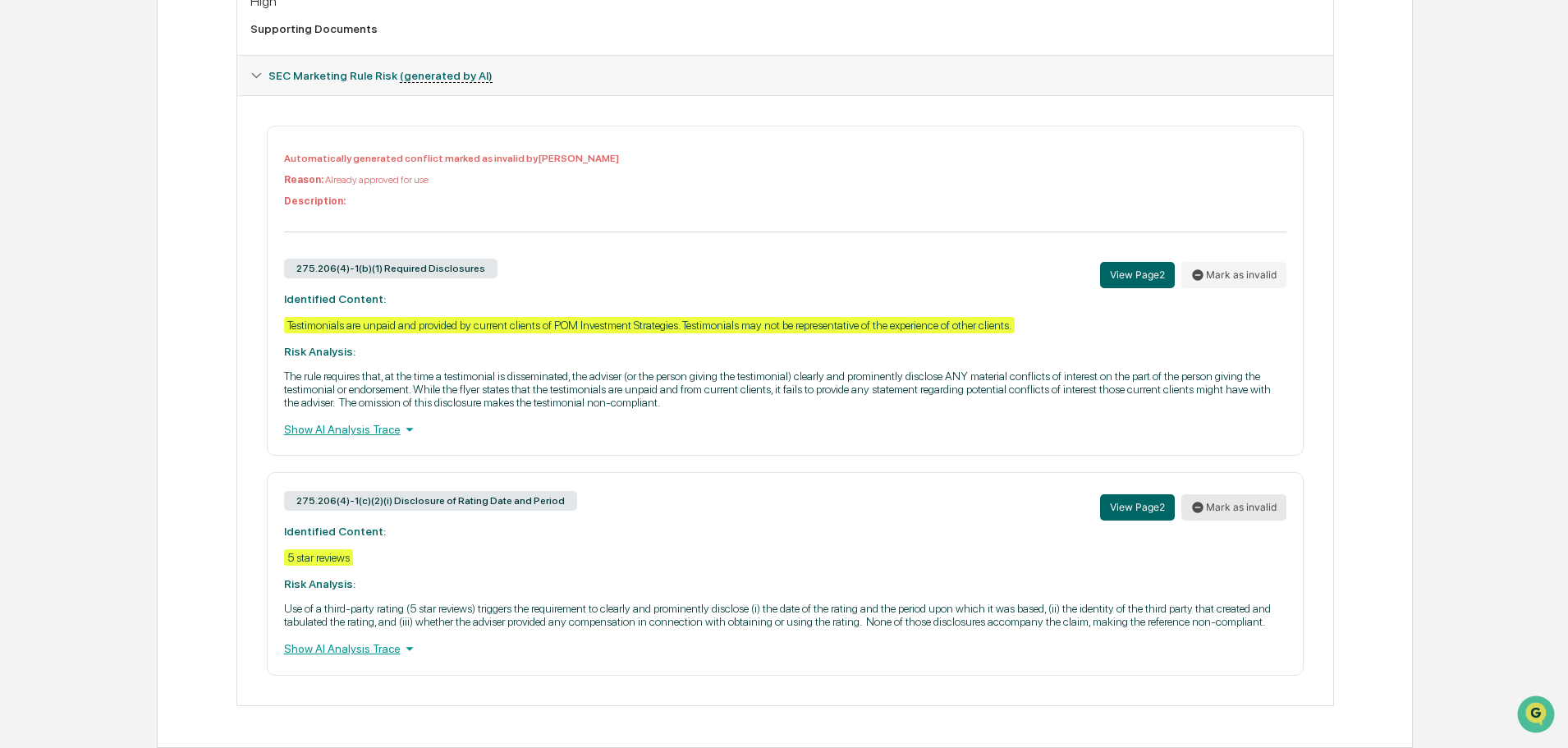
click at [1213, 505] on button "Mark as invalid" at bounding box center [1234, 508] width 105 height 27
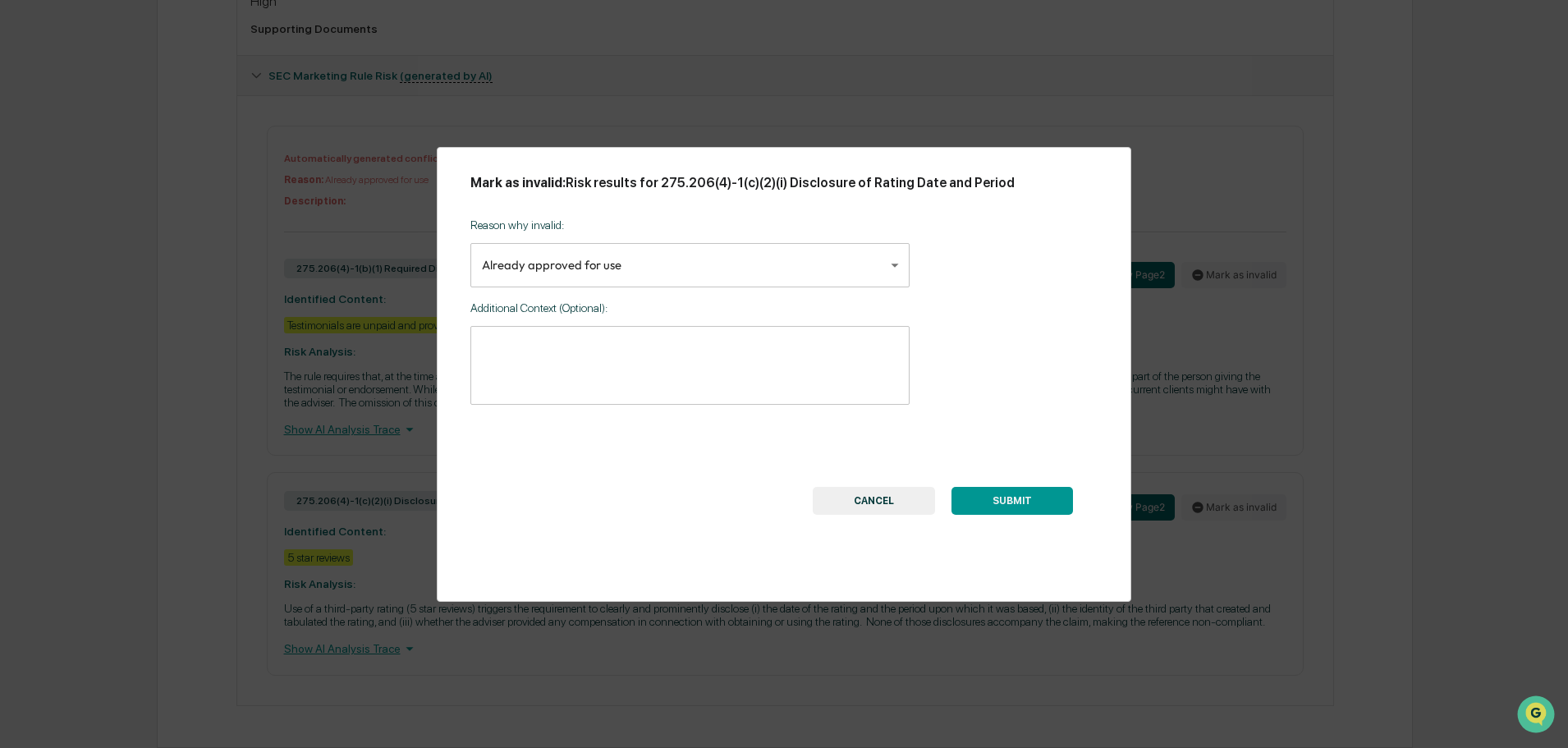
click at [999, 498] on button "SUBMIT" at bounding box center [1012, 501] width 121 height 28
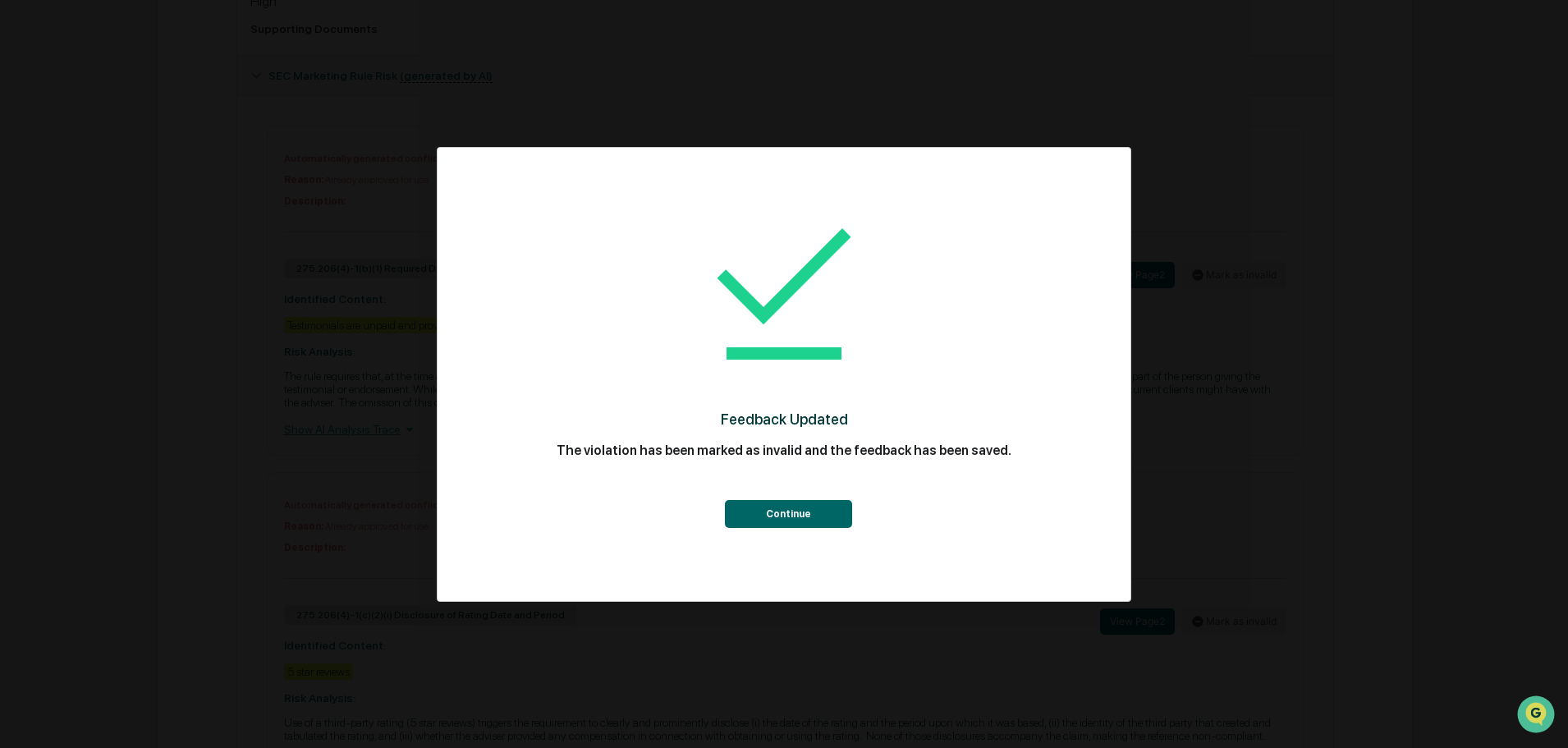
click at [792, 513] on button "Continue" at bounding box center [788, 513] width 127 height 28
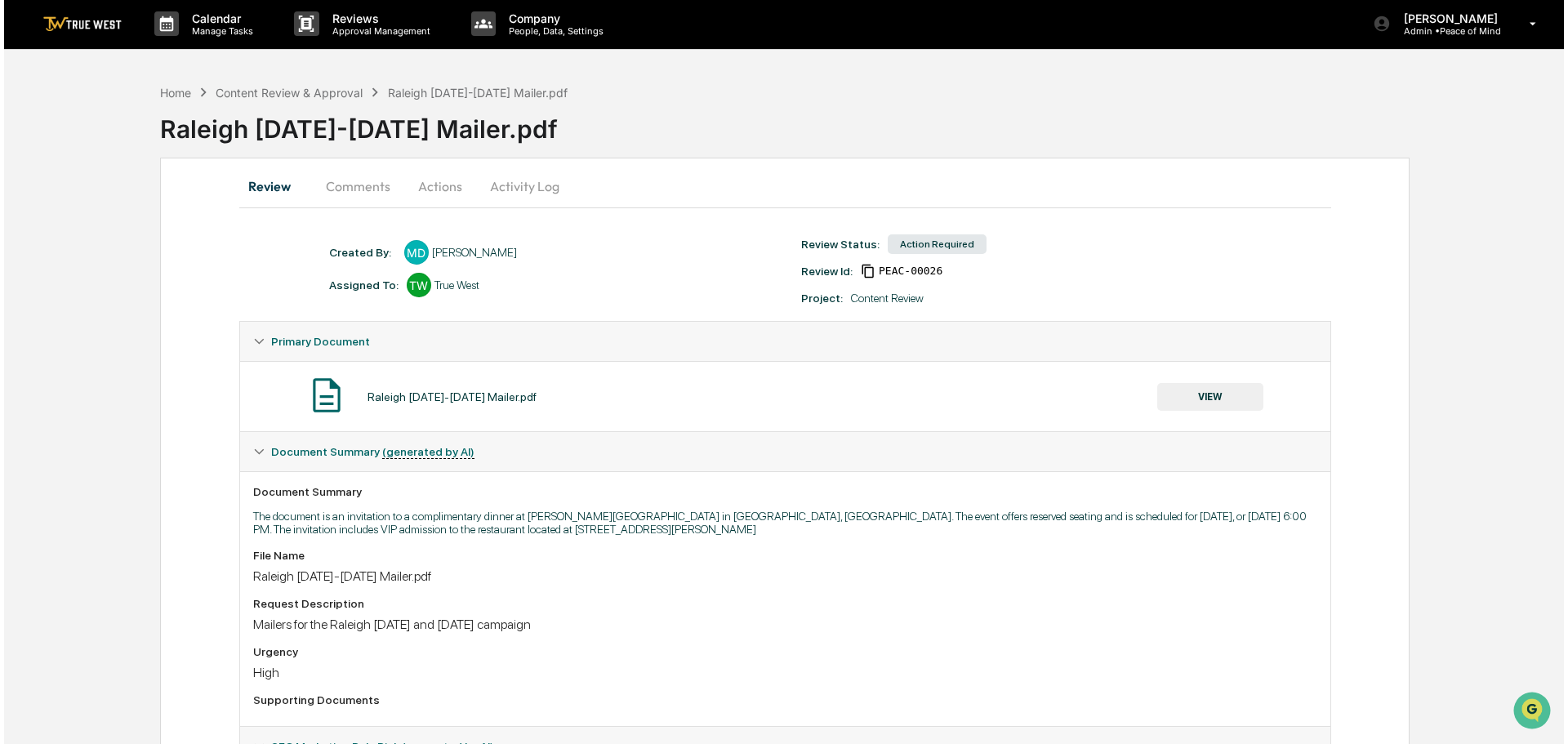
scroll to position [0, 0]
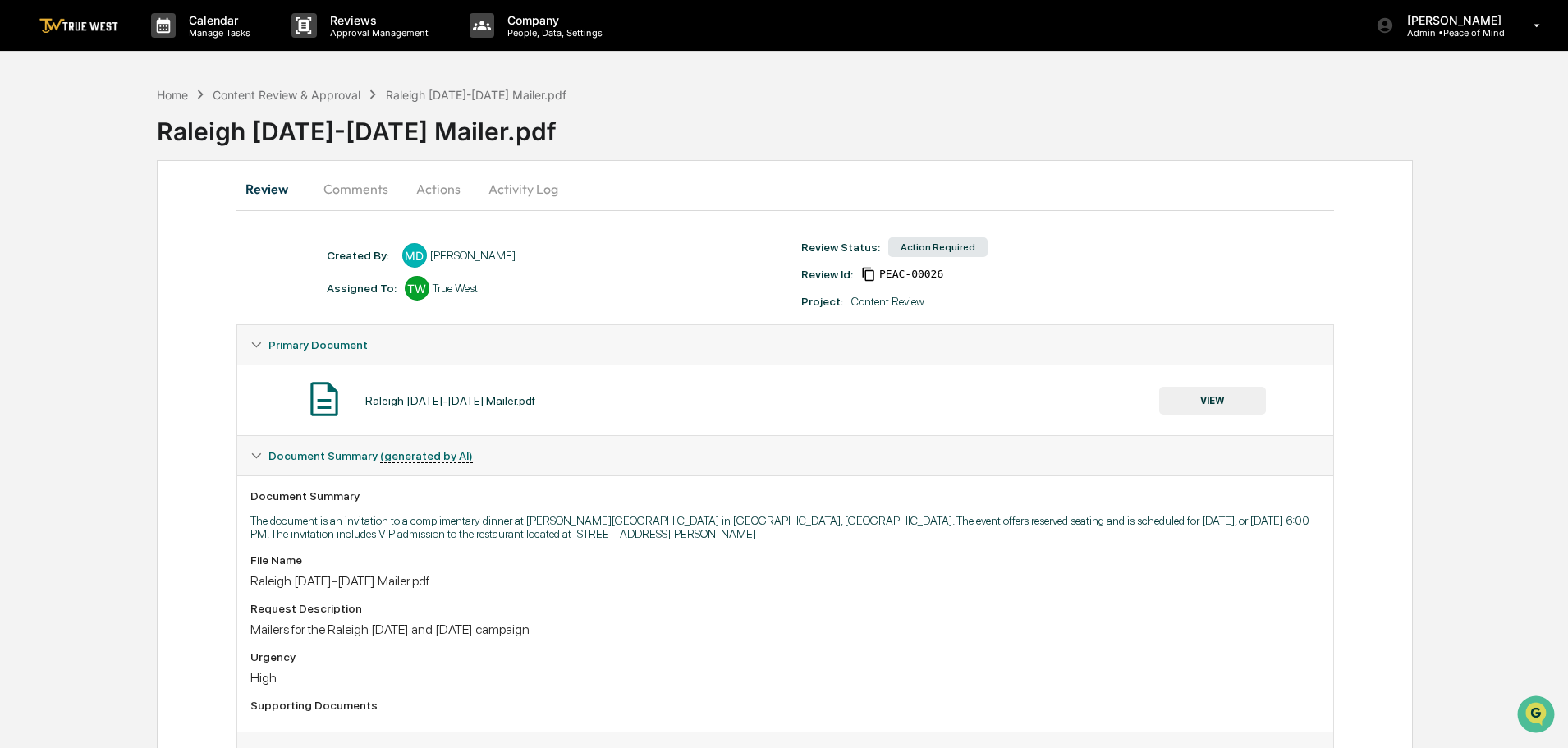
click at [436, 189] on button "Actions" at bounding box center [438, 189] width 74 height 39
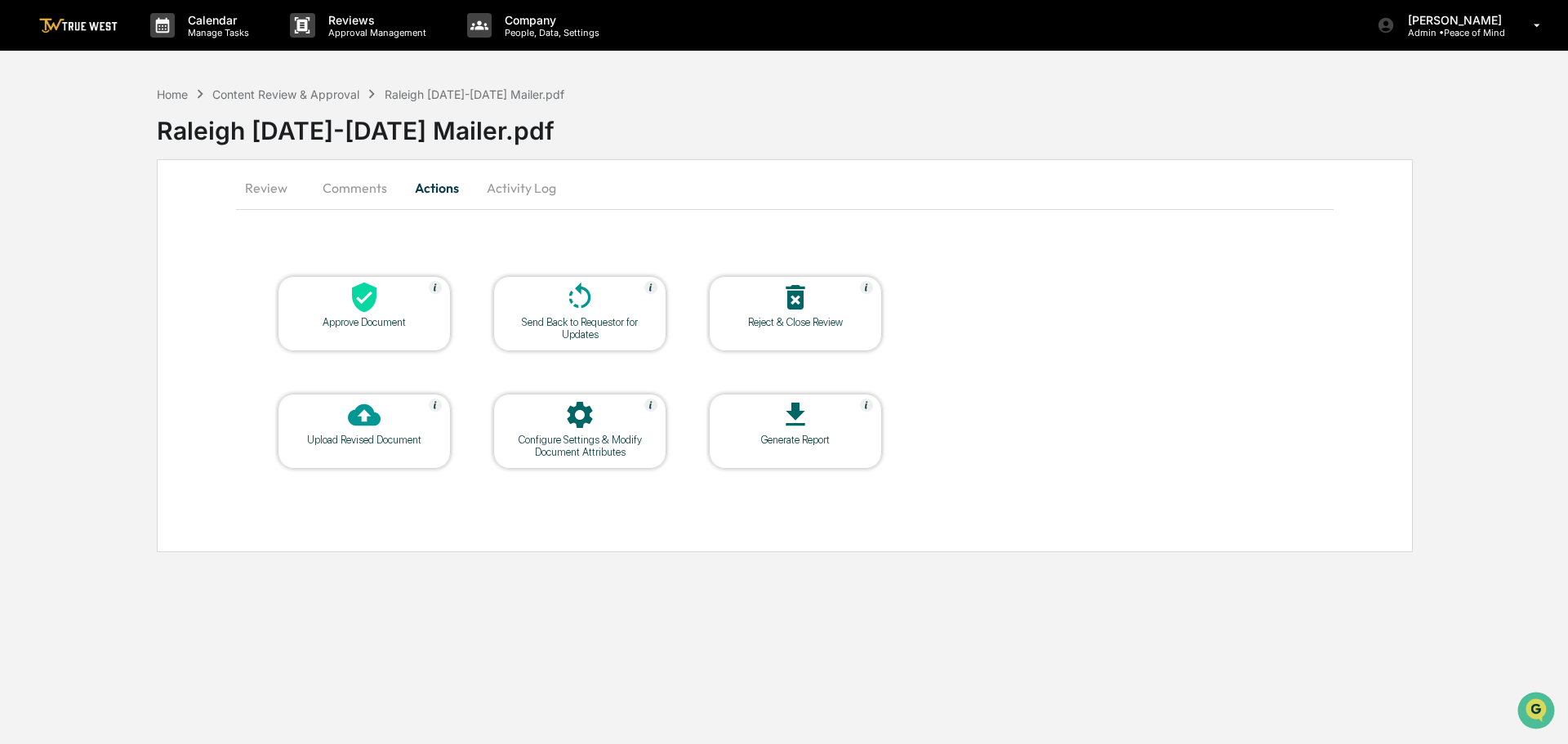
click at [368, 311] on icon at bounding box center [364, 297] width 24 height 30
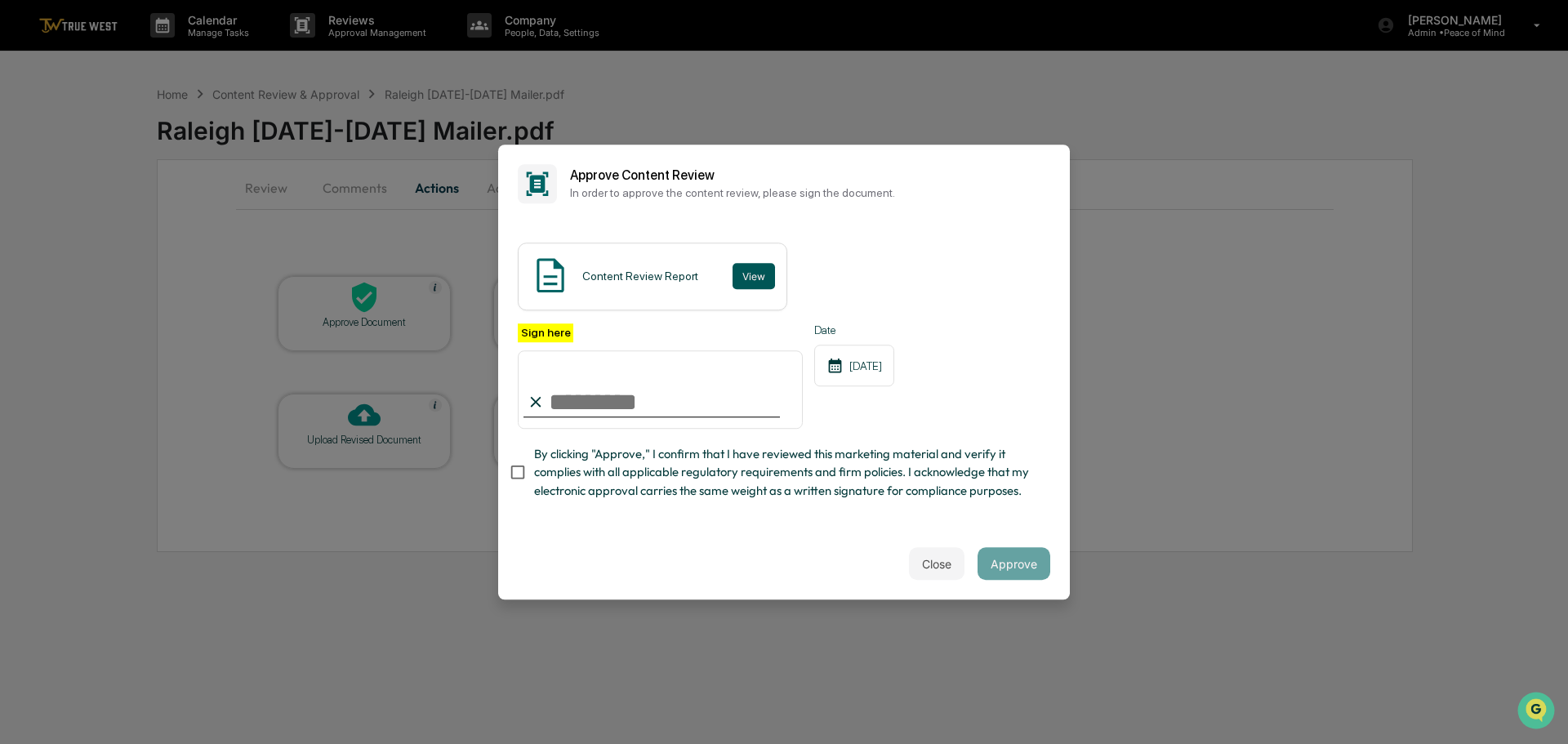
click at [746, 263] on button "View" at bounding box center [753, 275] width 42 height 26
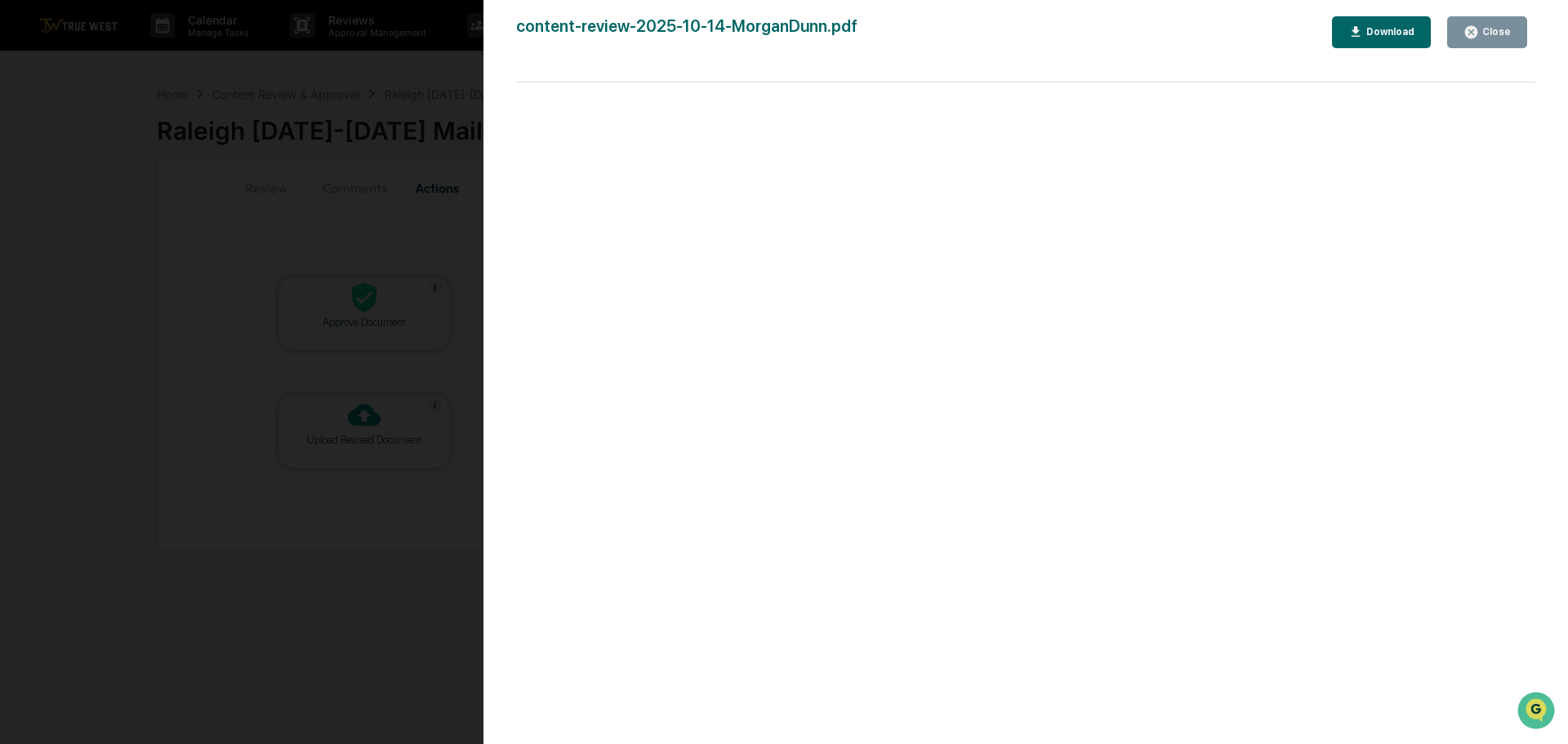
click at [429, 65] on div "Version History [DATE] 04:15 PM [PERSON_NAME] content-review-2025-10-14-MorganD…" at bounding box center [784, 372] width 1568 height 744
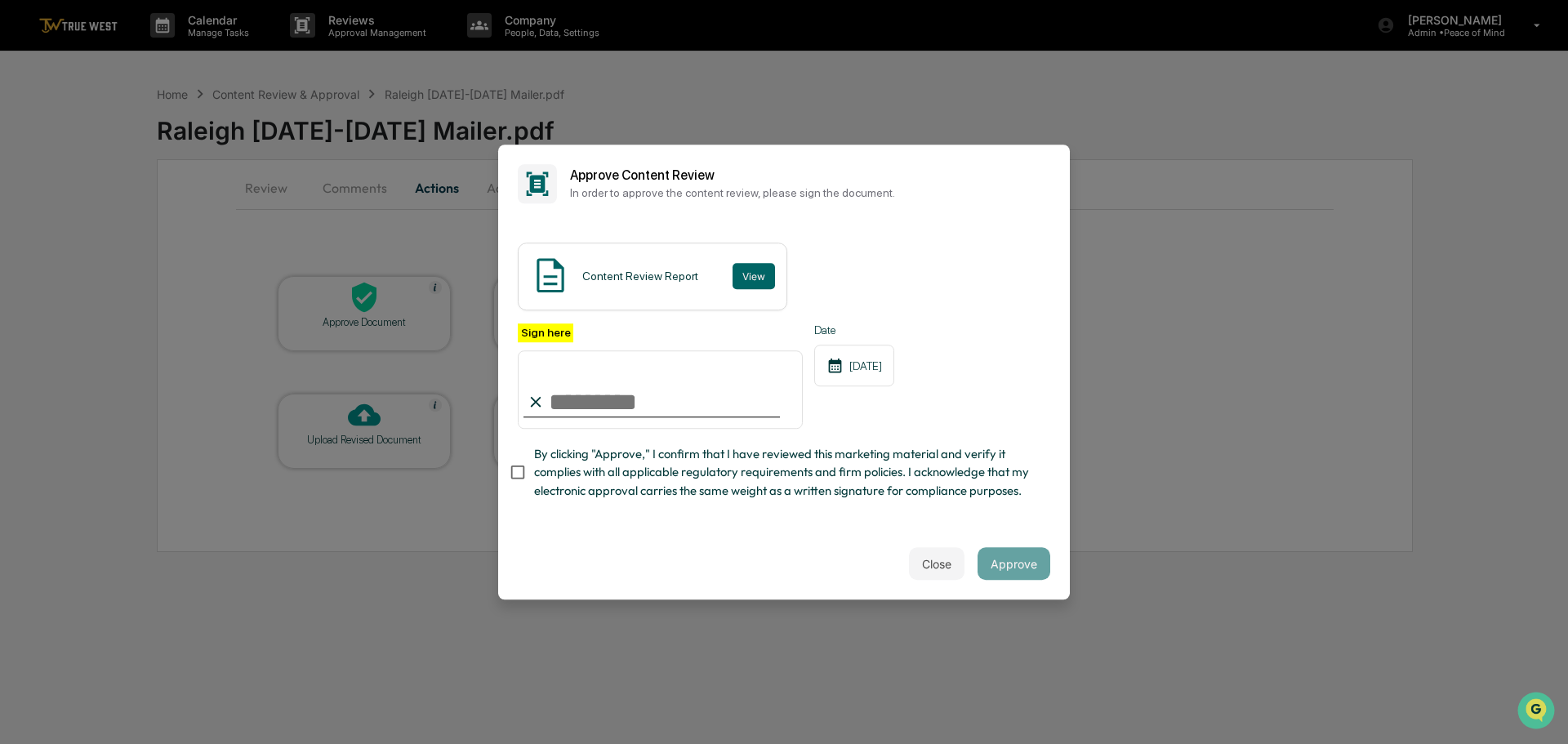
click at [585, 384] on input "Sign here" at bounding box center [660, 389] width 285 height 78
type input "**********"
click at [1015, 570] on button "Approve" at bounding box center [1013, 563] width 73 height 32
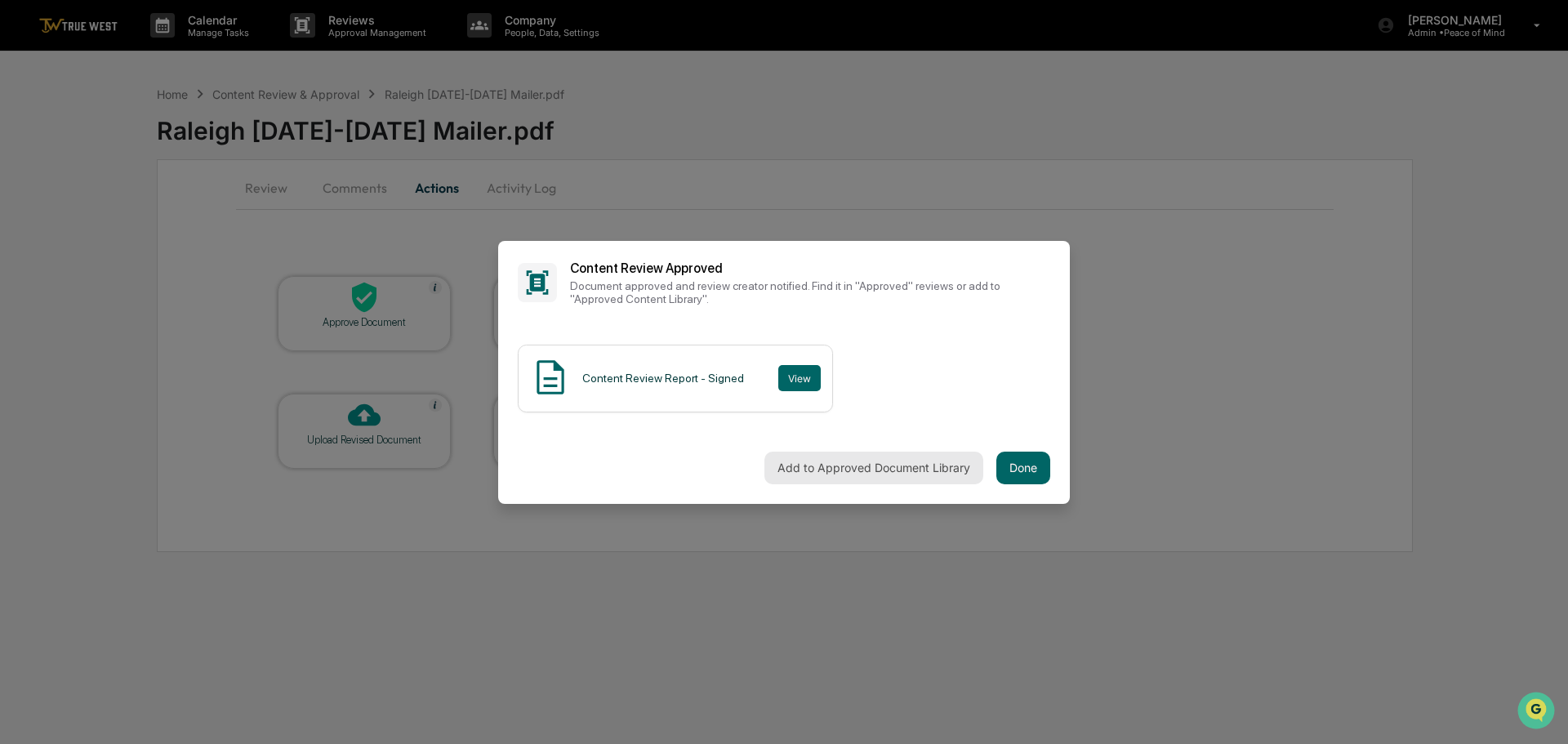
click at [854, 464] on button "Add to Approved Document Library" at bounding box center [873, 468] width 219 height 32
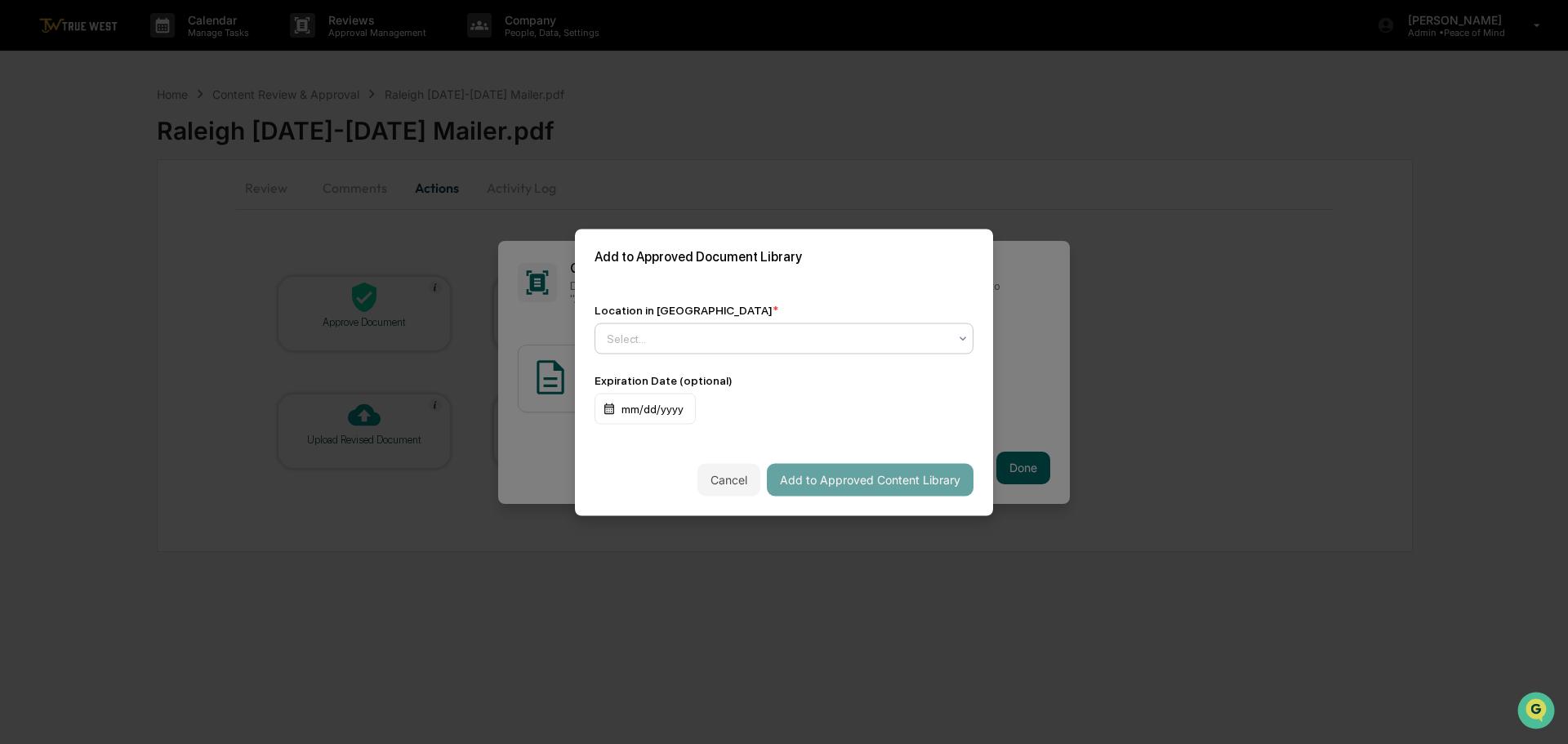
click at [750, 335] on div at bounding box center [777, 338] width 341 height 17
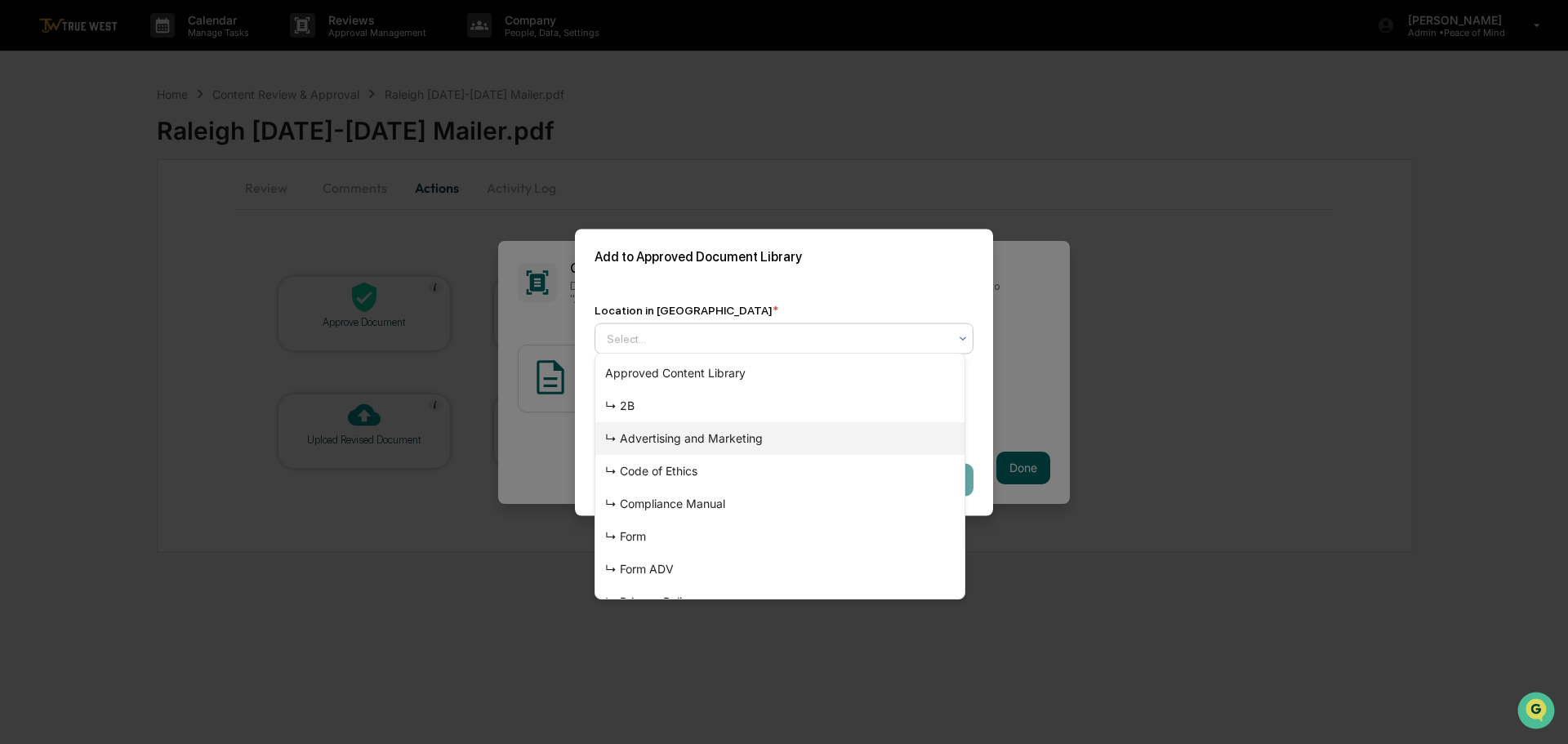
click at [695, 434] on div "↳ Advertising and Marketing" at bounding box center [779, 438] width 369 height 32
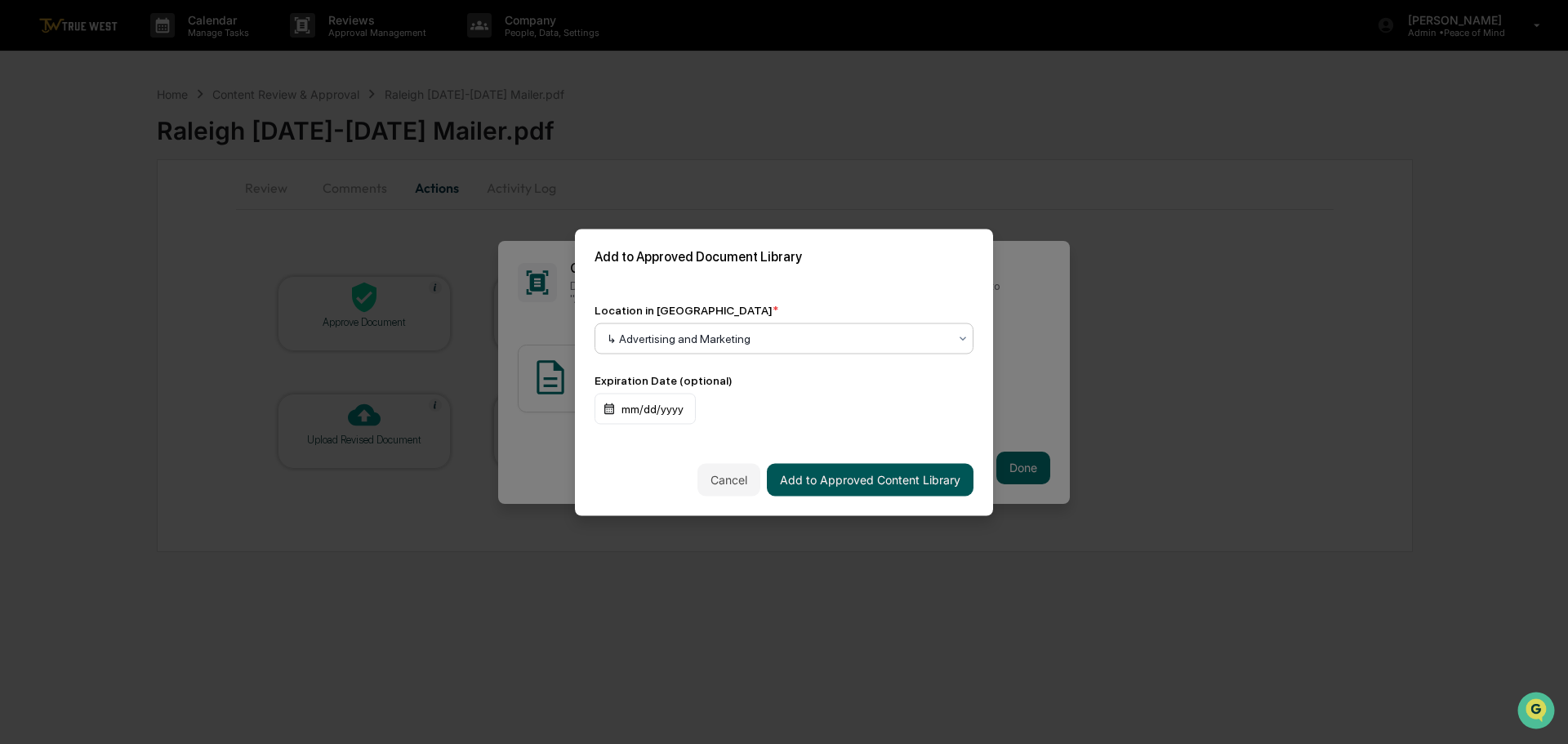
click at [832, 471] on button "Add to Approved Content Library" at bounding box center [869, 478] width 207 height 32
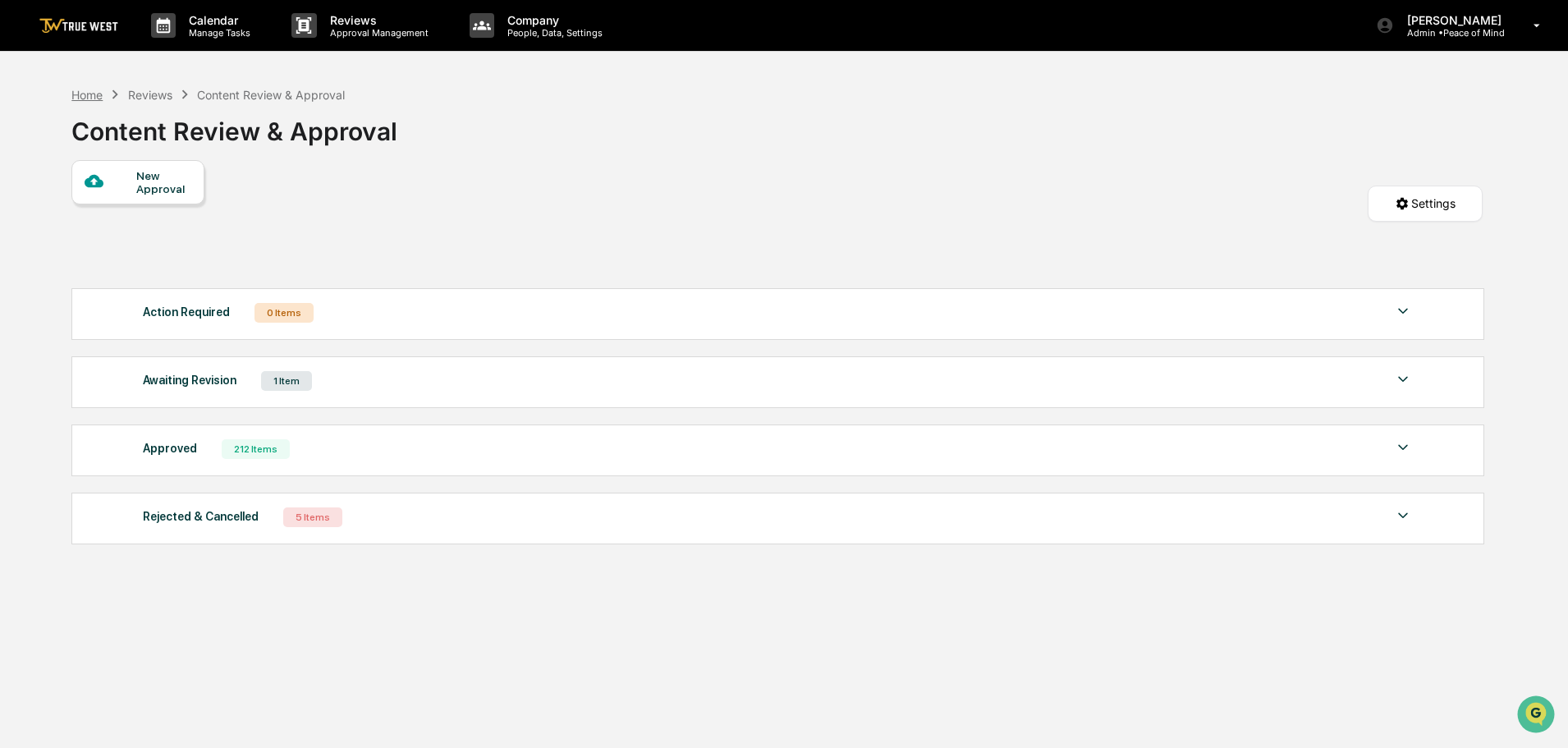
click at [87, 99] on div "Home" at bounding box center [87, 95] width 32 height 14
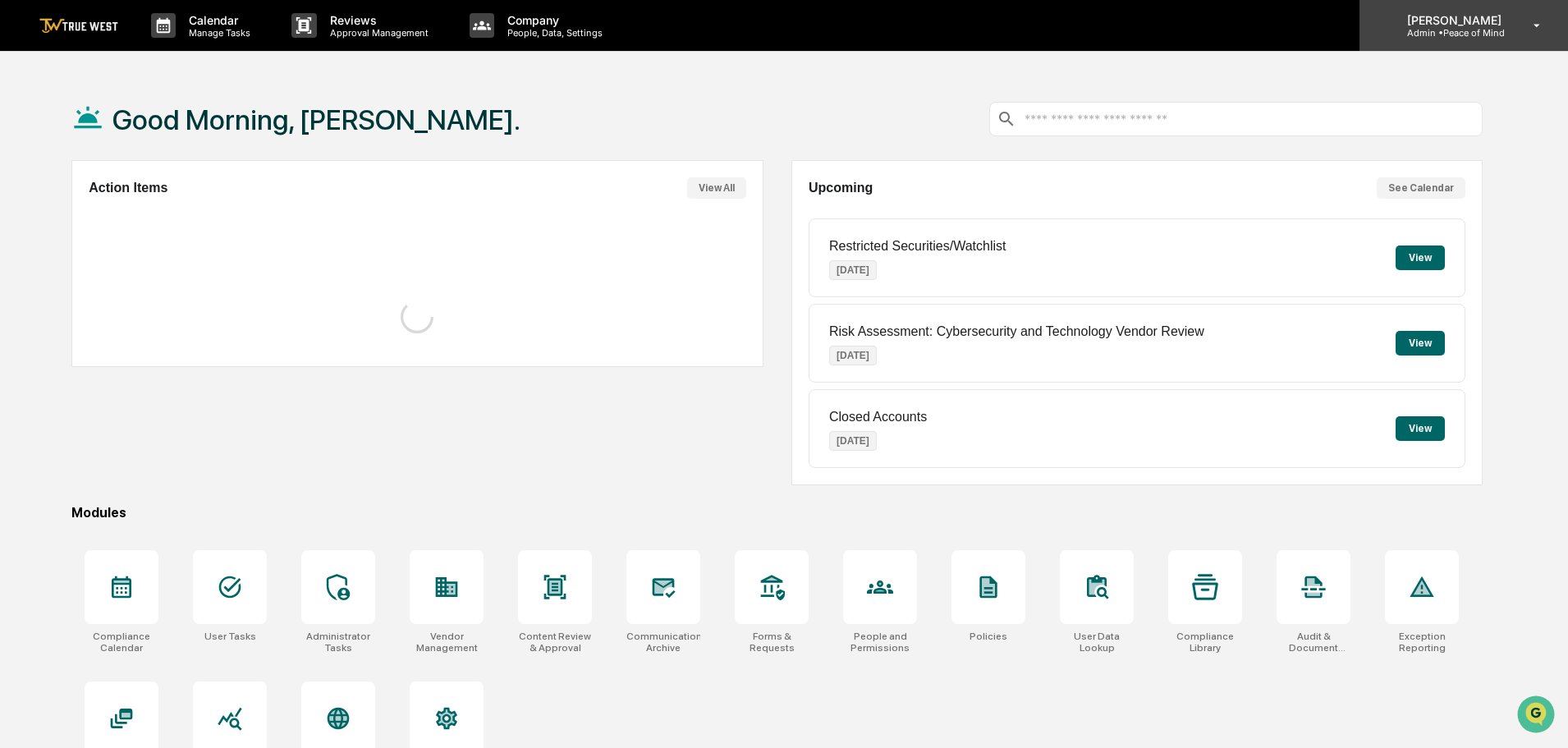
click at [1481, 32] on p "Admin • Peace of Mind" at bounding box center [1452, 33] width 115 height 12
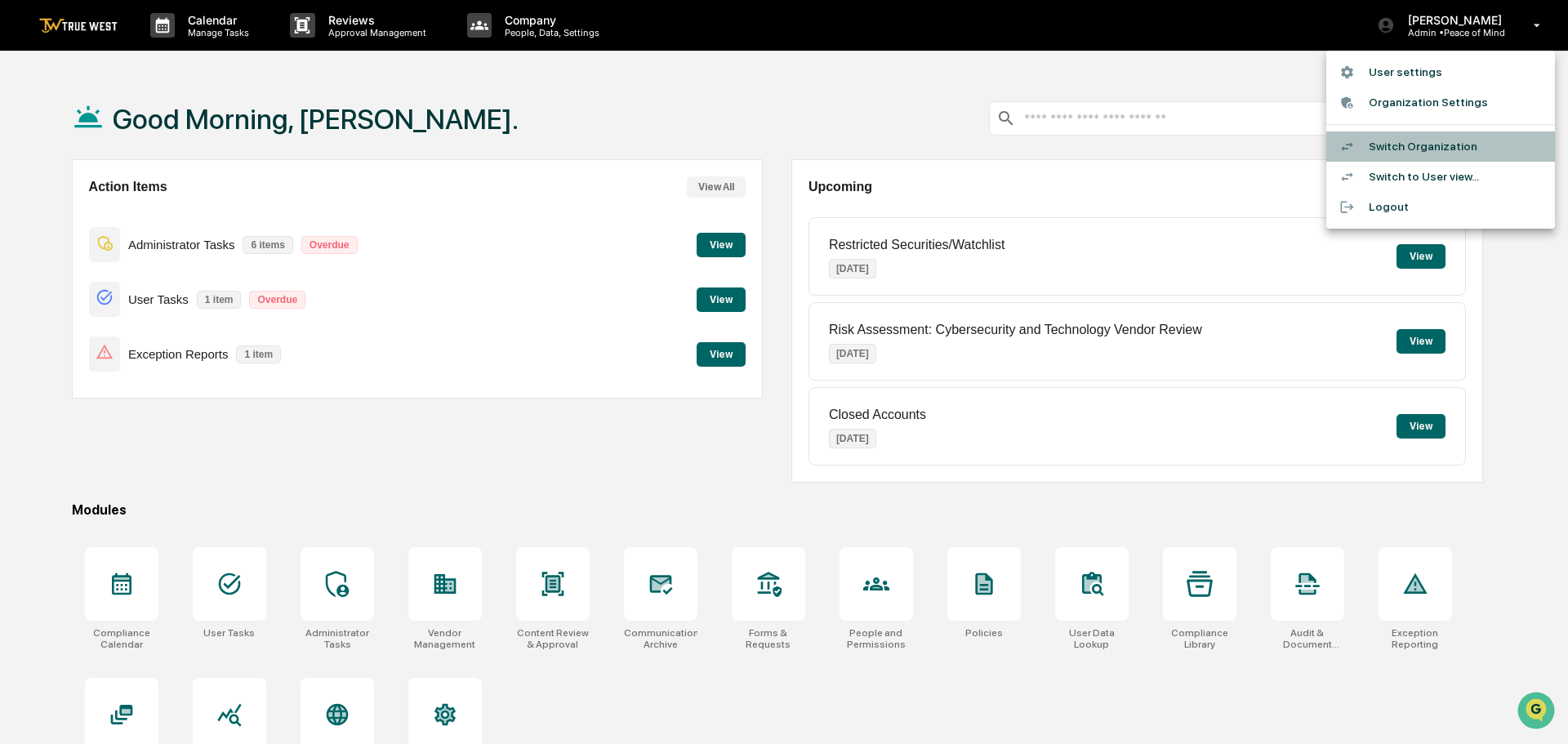
click at [1389, 151] on li "Switch Organization" at bounding box center [1440, 146] width 228 height 30
